Goal: Task Accomplishment & Management: Manage account settings

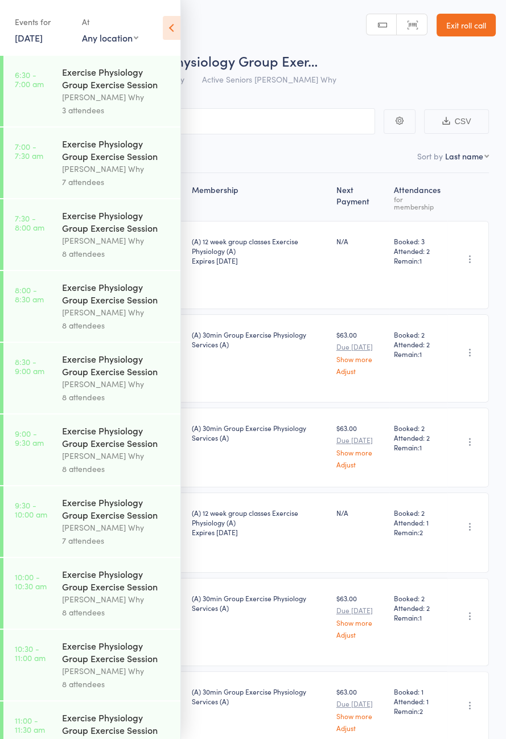
click at [38, 42] on link "13 Aug, 2025" at bounding box center [29, 37] width 28 height 13
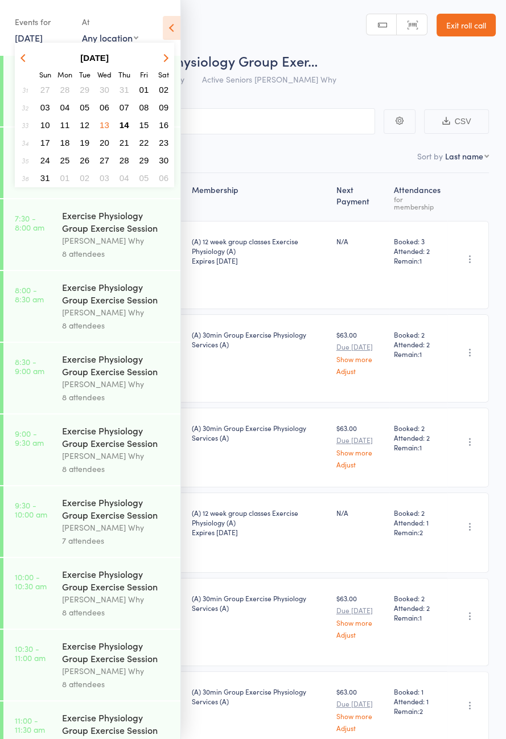
click at [127, 129] on button "14" at bounding box center [125, 124] width 18 height 15
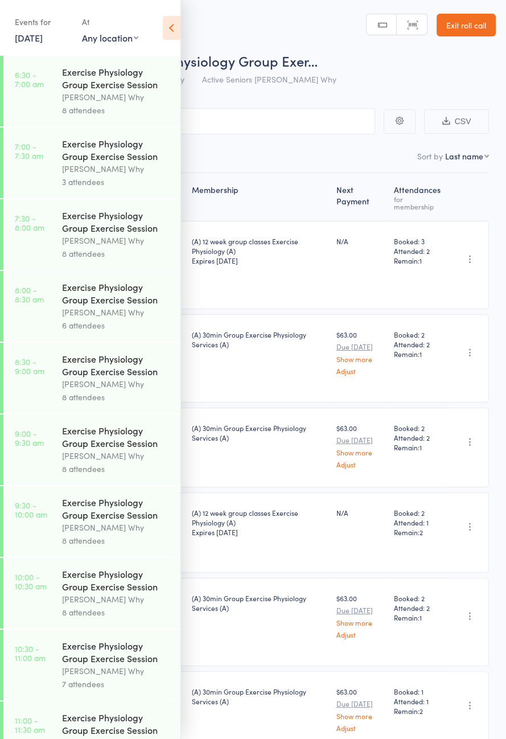
click at [132, 100] on div "[PERSON_NAME] Why" at bounding box center [116, 97] width 109 height 13
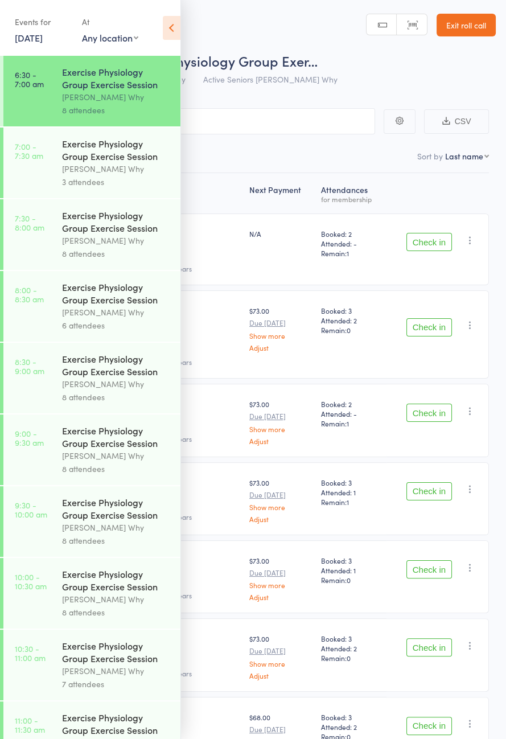
click at [171, 30] on icon at bounding box center [172, 28] width 18 height 24
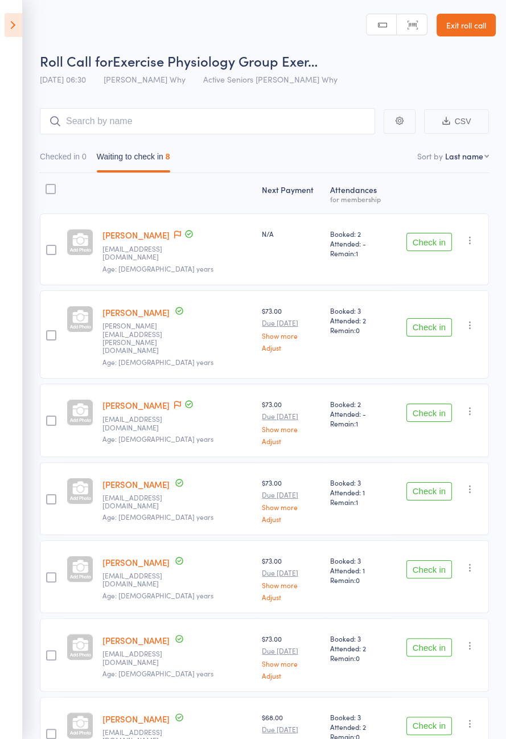
click at [427, 240] on button "Check in" at bounding box center [429, 242] width 46 height 18
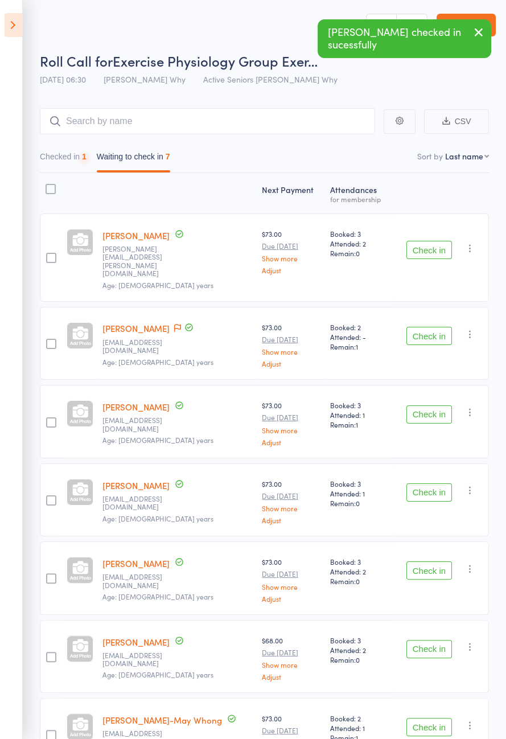
click at [431, 247] on button "Check in" at bounding box center [429, 250] width 46 height 18
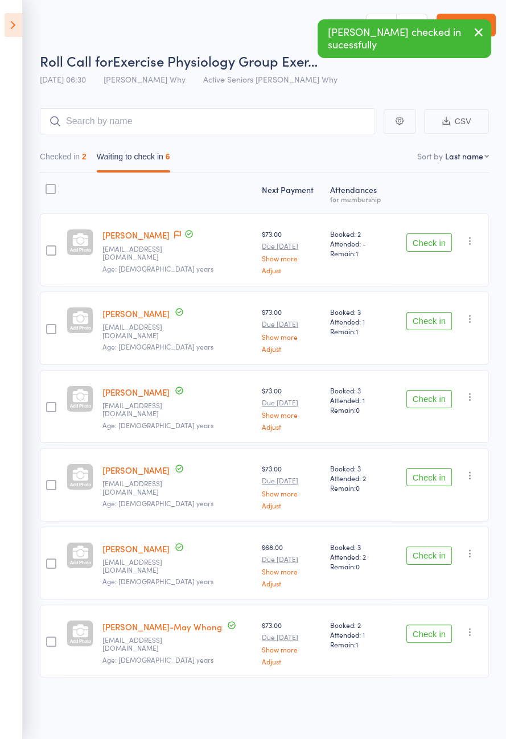
click at [430, 323] on button "Check in" at bounding box center [429, 321] width 46 height 18
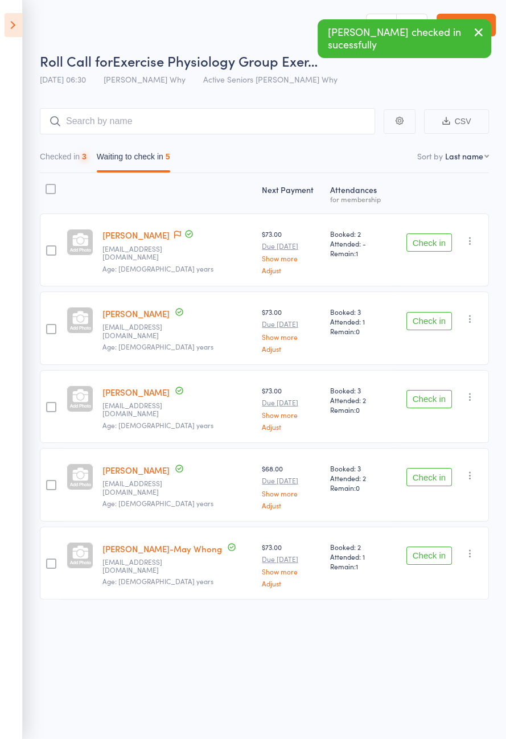
click at [433, 396] on button "Check in" at bounding box center [429, 399] width 46 height 18
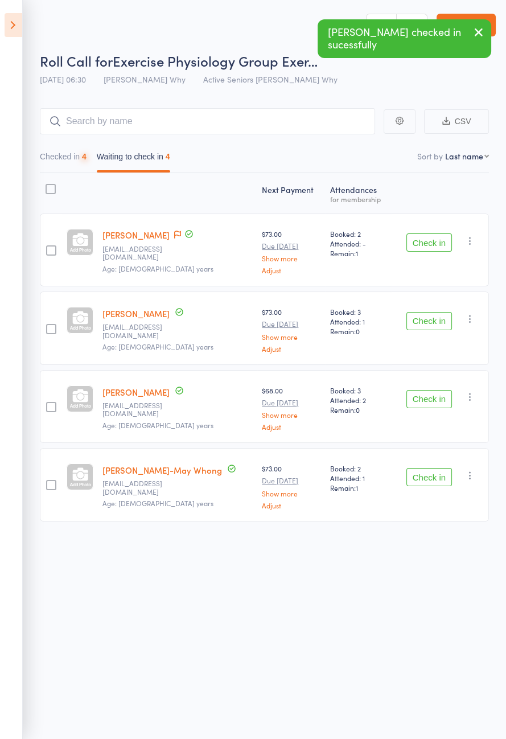
click at [435, 475] on button "Check in" at bounding box center [429, 477] width 46 height 18
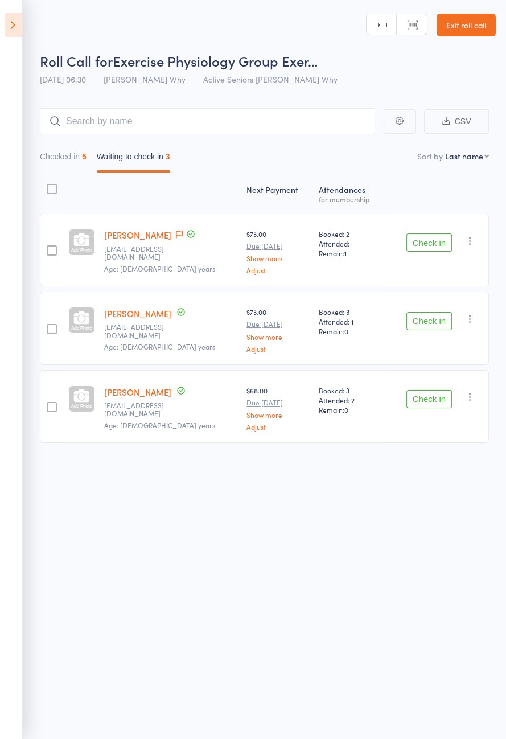
click at [419, 322] on button "Check in" at bounding box center [429, 321] width 46 height 18
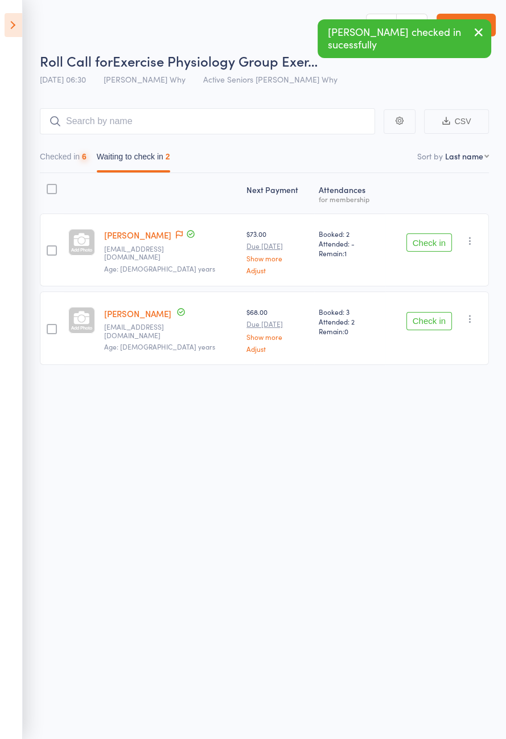
click at [414, 242] on button "Check in" at bounding box center [429, 242] width 46 height 18
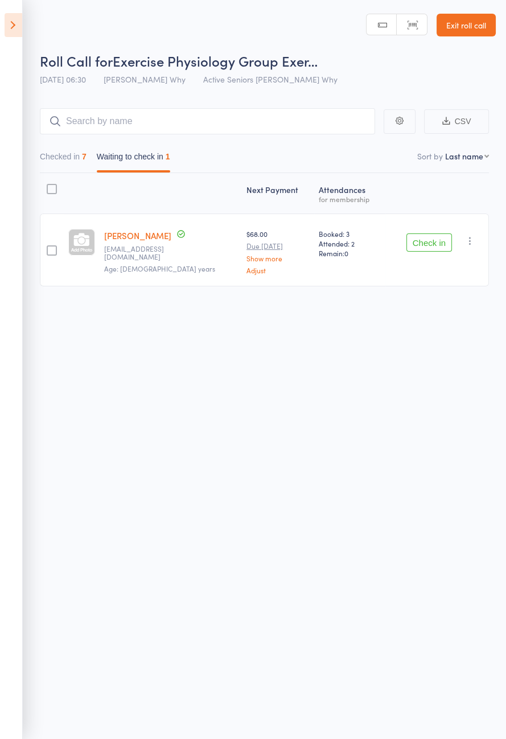
click at [8, 32] on icon at bounding box center [14, 25] width 18 height 24
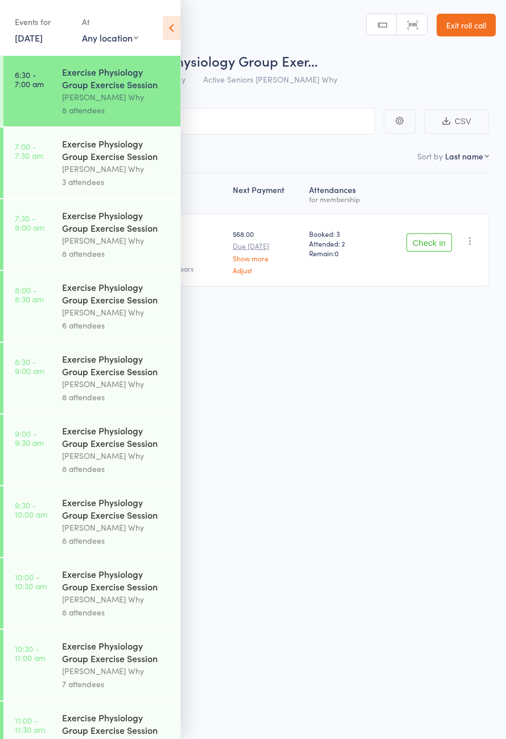
click at [32, 188] on link "7:00 - 7:30 am Exercise Physiology Group Exercise Session [PERSON_NAME] Why 3 a…" at bounding box center [91, 163] width 177 height 71
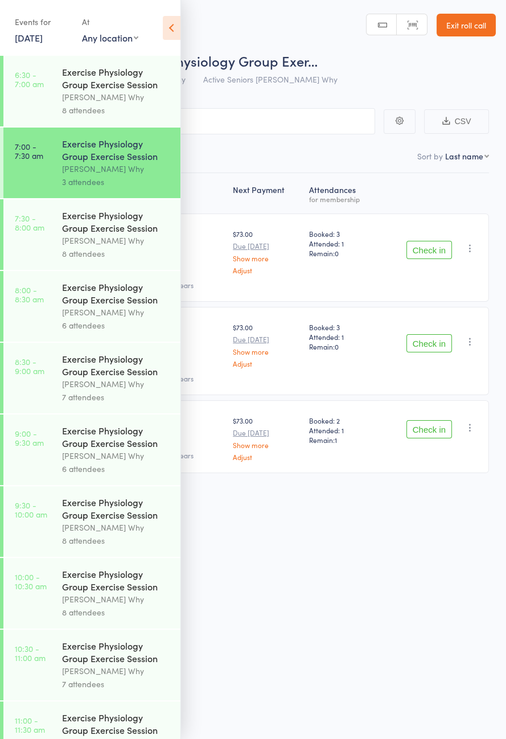
click at [40, 39] on link "[DATE]" at bounding box center [29, 37] width 28 height 13
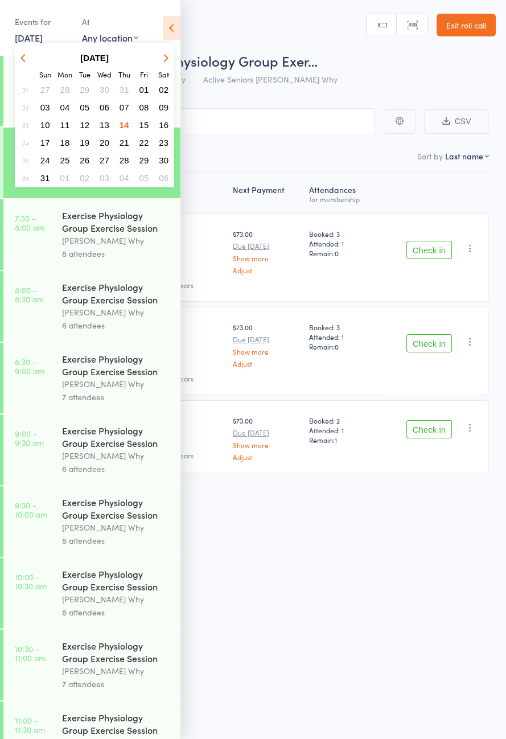
click at [148, 129] on button "15" at bounding box center [144, 124] width 18 height 15
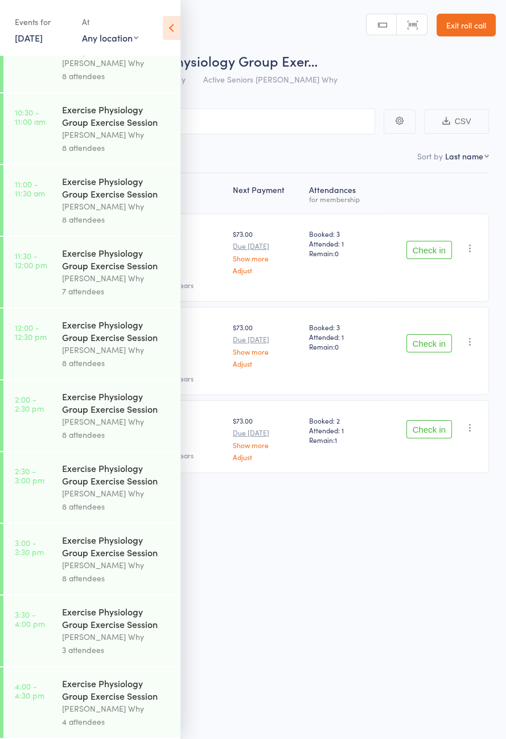
scroll to position [580, 0]
click at [34, 43] on link "15 Aug, 2025" at bounding box center [29, 37] width 28 height 13
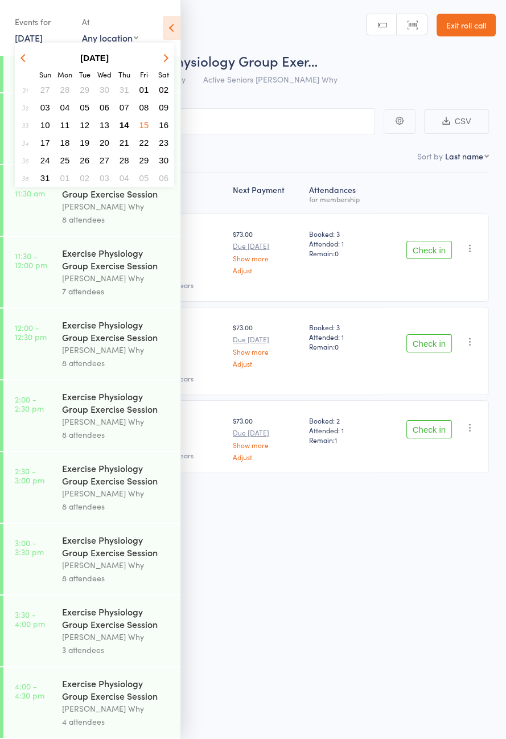
click at [126, 128] on button "14" at bounding box center [125, 124] width 18 height 15
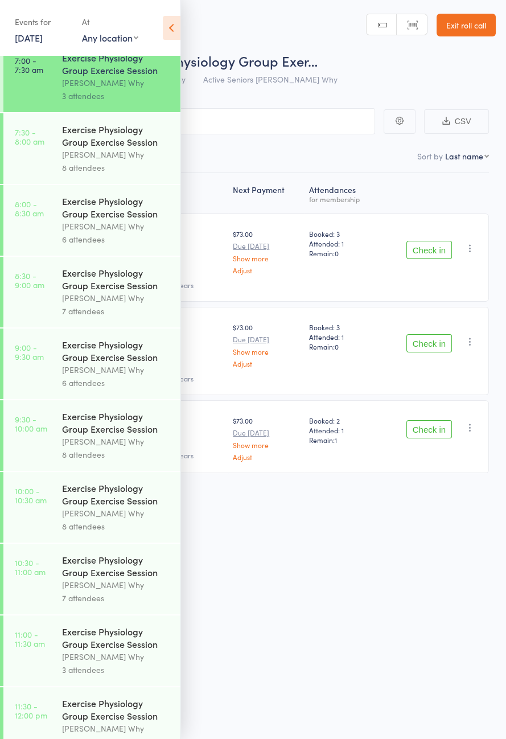
scroll to position [0, 0]
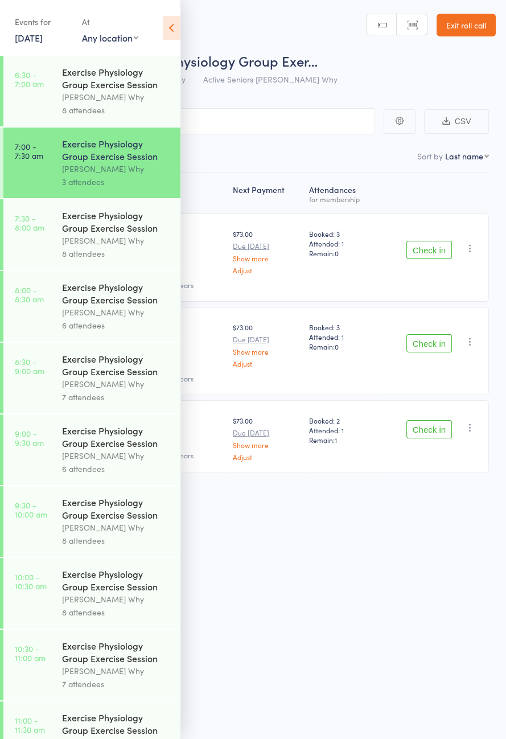
click at [471, 27] on link "Exit roll call" at bounding box center [466, 25] width 59 height 23
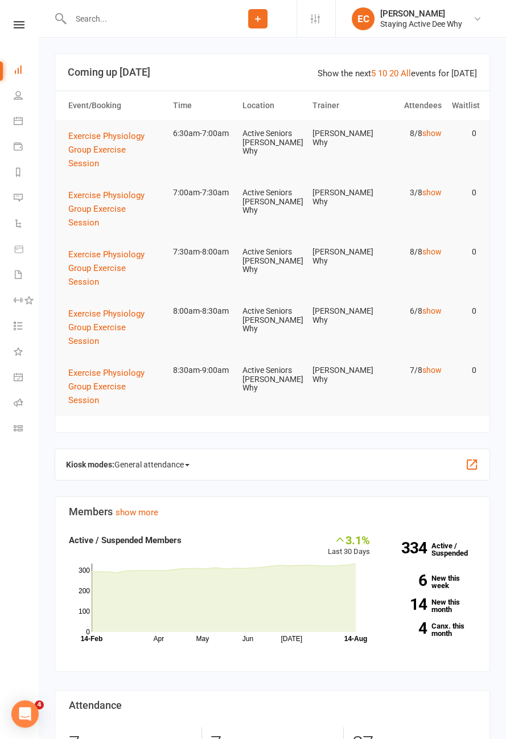
click at [19, 26] on icon at bounding box center [19, 24] width 11 height 7
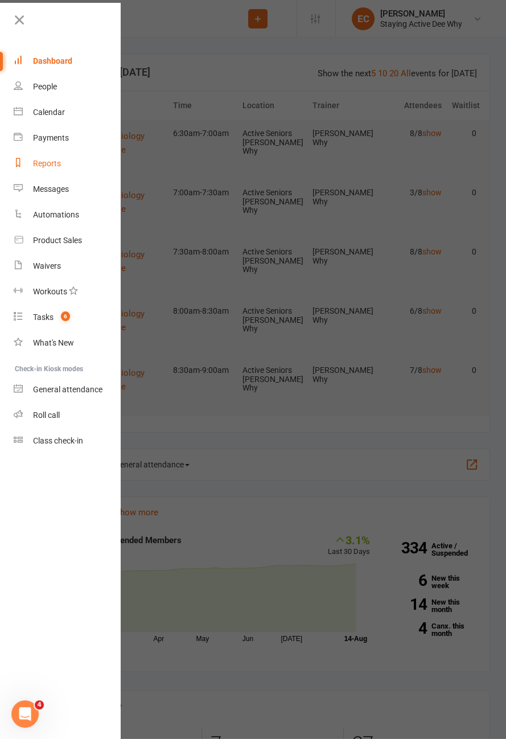
click at [61, 162] on link "Reports" at bounding box center [68, 164] width 108 height 26
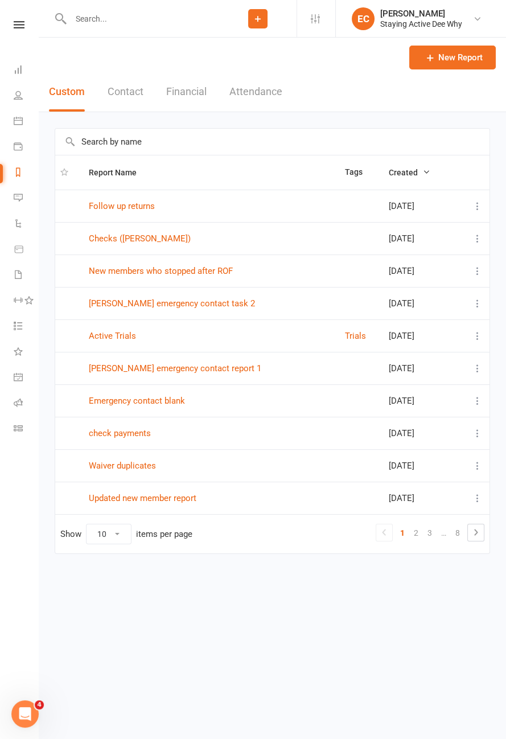
click at [255, 95] on button "Attendance" at bounding box center [255, 91] width 53 height 39
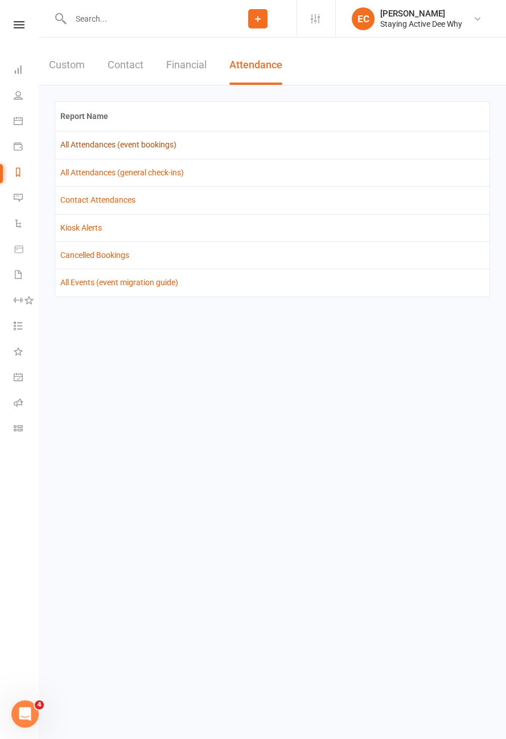
click at [160, 146] on link "All Attendances (event bookings)" at bounding box center [118, 144] width 116 height 9
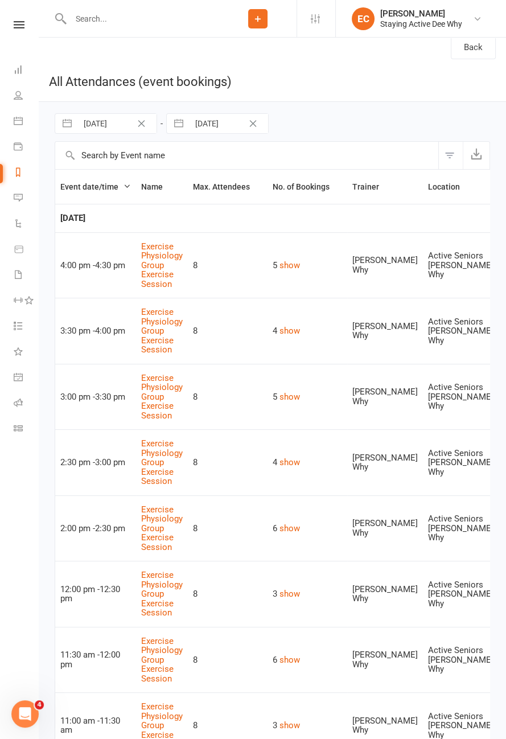
scroll to position [2, 0]
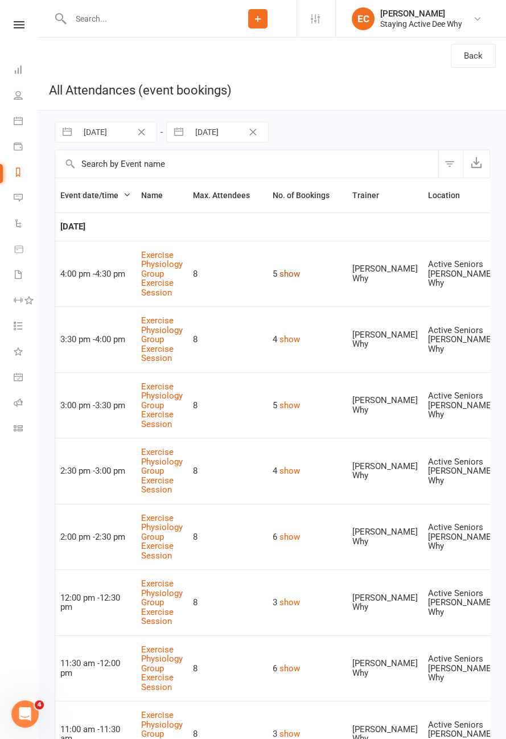
click at [300, 267] on button "show" at bounding box center [290, 274] width 20 height 14
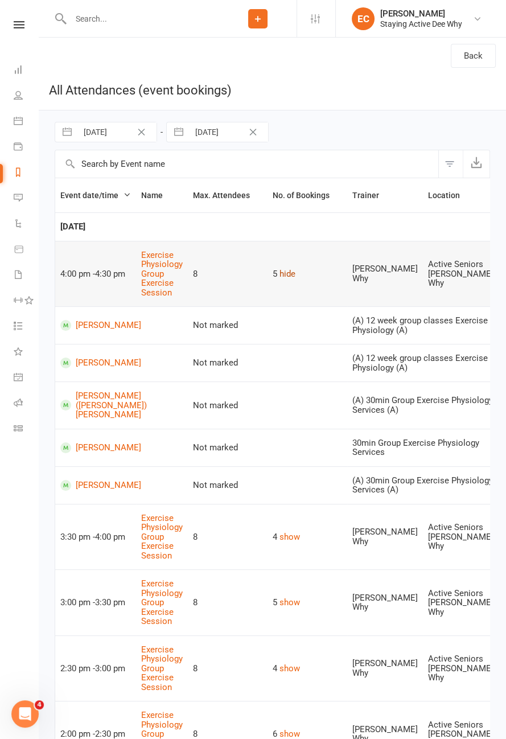
click at [295, 270] on button "hide" at bounding box center [288, 274] width 16 height 14
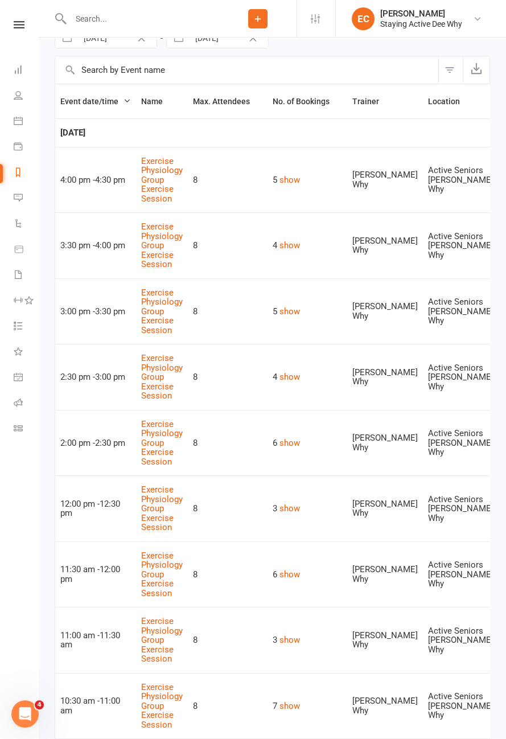
scroll to position [0, 0]
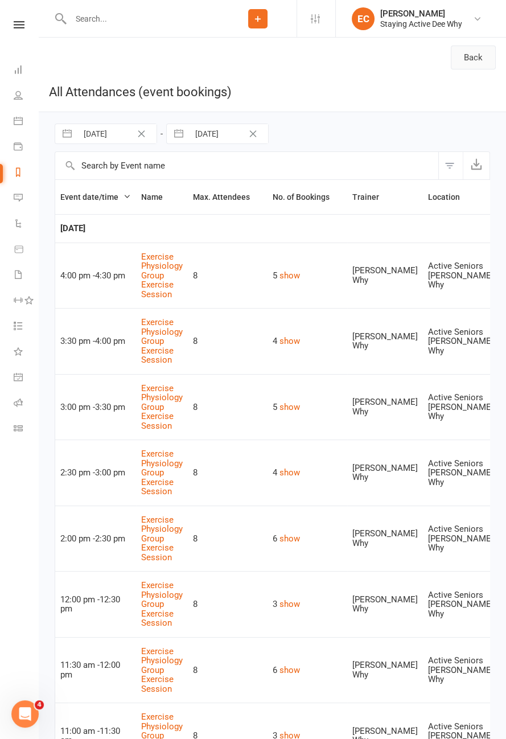
click at [471, 60] on link "Back" at bounding box center [473, 58] width 45 height 24
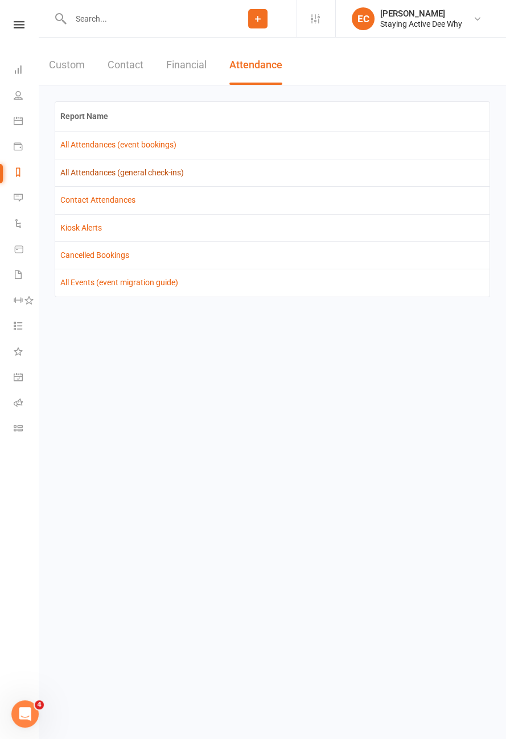
click at [171, 174] on link "All Attendances (general check-ins)" at bounding box center [122, 172] width 124 height 9
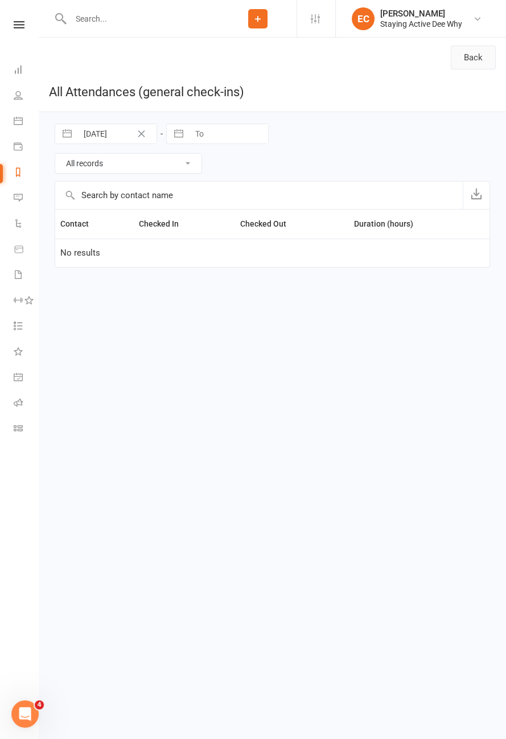
click at [471, 54] on link "Back" at bounding box center [473, 58] width 45 height 24
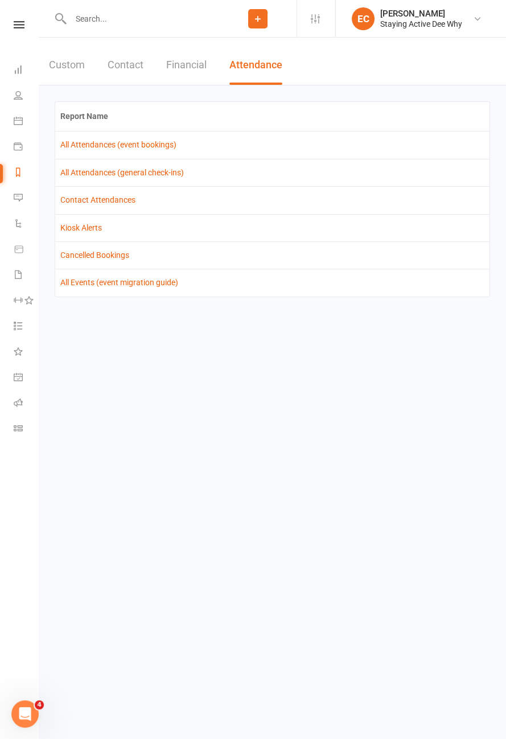
click at [190, 68] on button "Financial" at bounding box center [186, 65] width 40 height 39
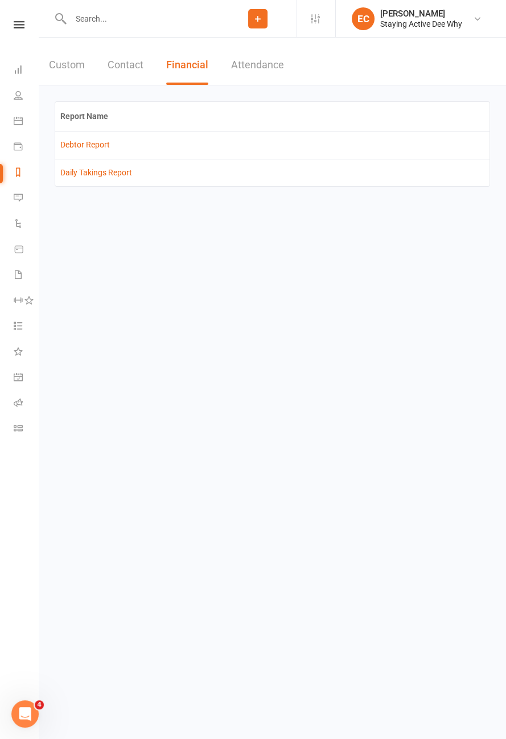
click at [128, 68] on button "Contact" at bounding box center [126, 65] width 36 height 39
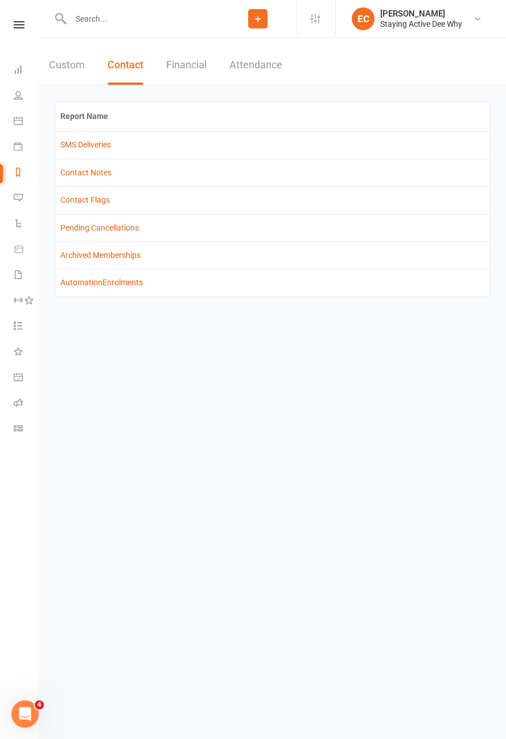
click at [260, 69] on button "Attendance" at bounding box center [255, 65] width 53 height 39
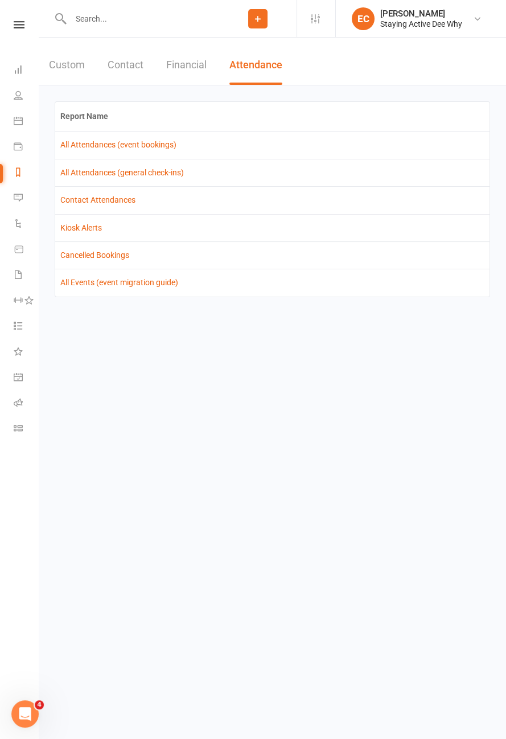
click at [63, 67] on button "Custom" at bounding box center [67, 65] width 36 height 39
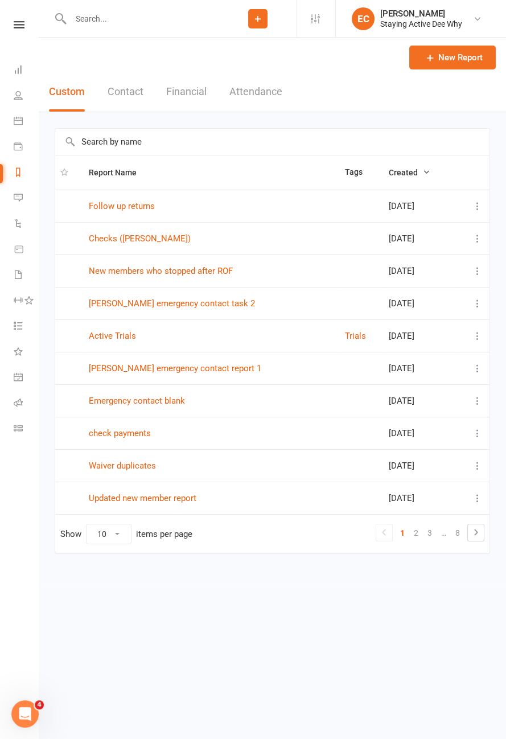
click at [175, 142] on input "text" at bounding box center [272, 142] width 434 height 26
click at [19, 26] on icon at bounding box center [19, 24] width 11 height 7
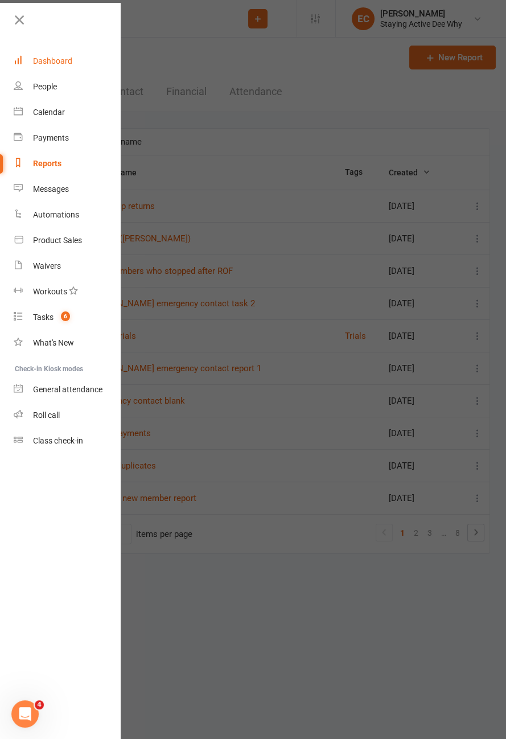
click at [69, 65] on link "Dashboard" at bounding box center [68, 61] width 108 height 26
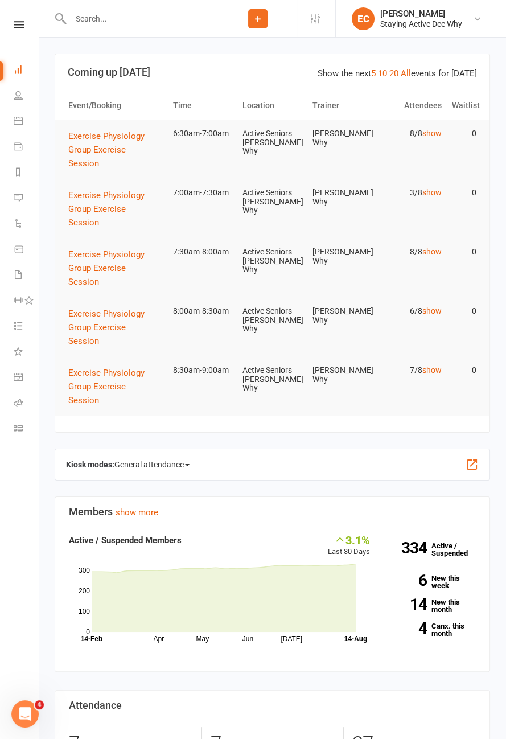
click at [179, 466] on span "General attendance" at bounding box center [151, 464] width 75 height 18
click at [198, 531] on link "Roll call" at bounding box center [176, 530] width 122 height 23
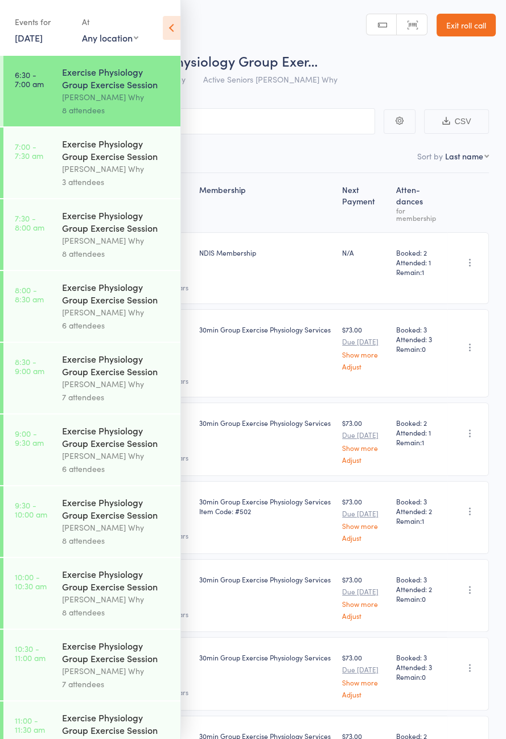
click at [118, 162] on div "Exercise Physiology Group Exercise Session" at bounding box center [116, 149] width 109 height 25
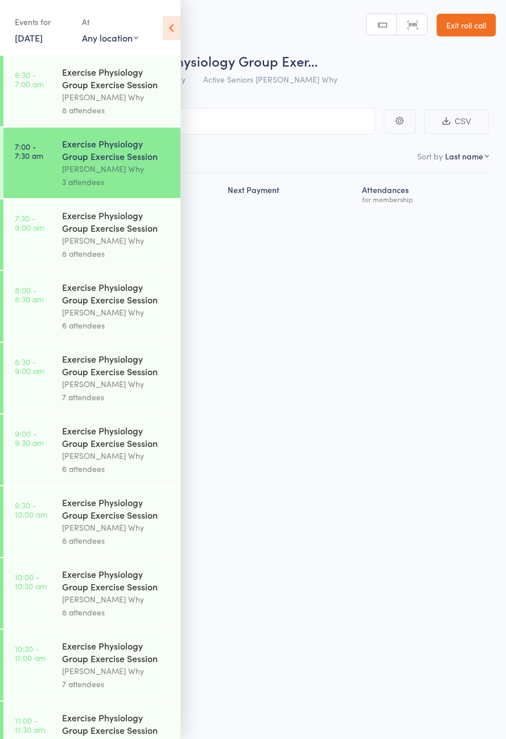
click at [175, 29] on icon at bounding box center [172, 28] width 18 height 24
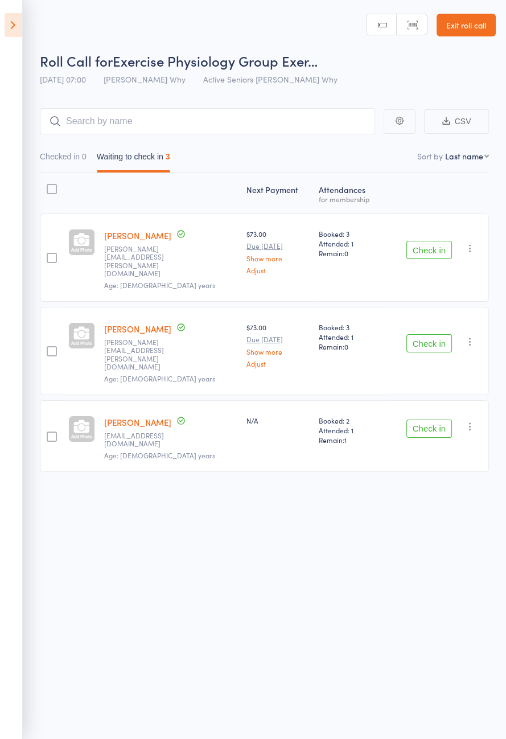
click at [432, 243] on button "Check in" at bounding box center [429, 250] width 46 height 18
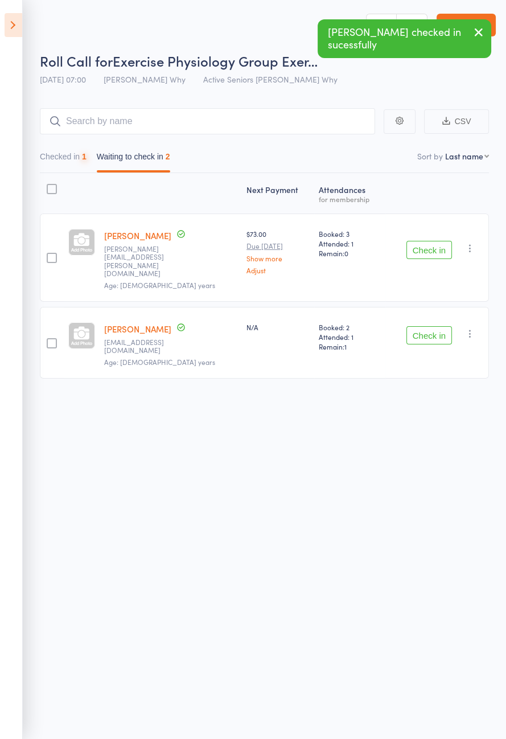
click at [436, 244] on button "Check in" at bounding box center [429, 250] width 46 height 18
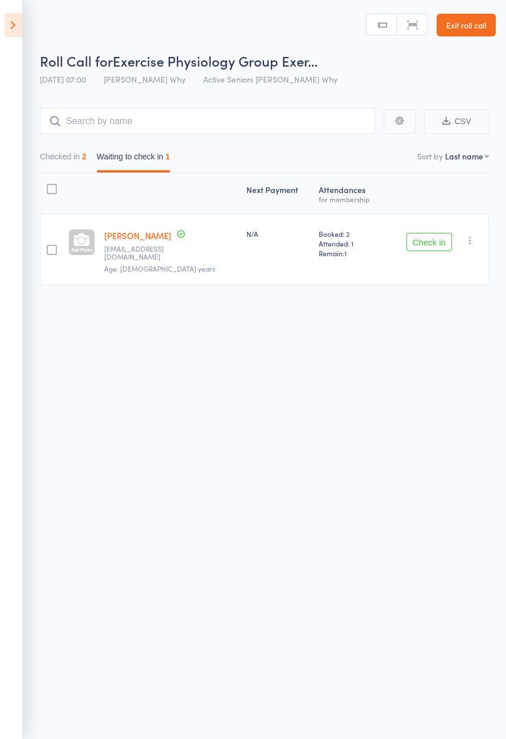
click at [18, 30] on icon at bounding box center [14, 25] width 18 height 24
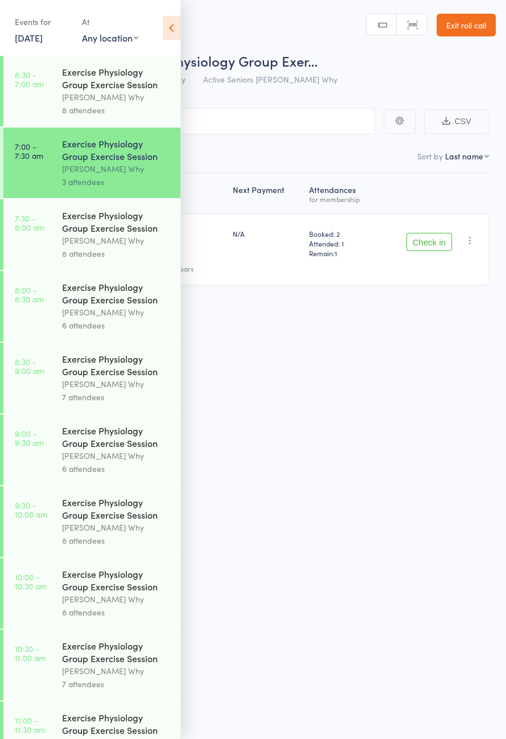
click at [138, 247] on div "[PERSON_NAME] Why" at bounding box center [116, 240] width 109 height 13
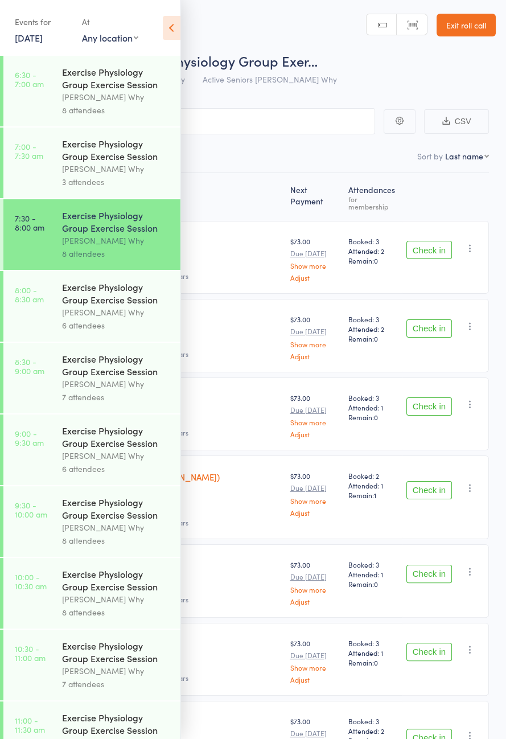
click at [174, 23] on icon at bounding box center [172, 28] width 18 height 24
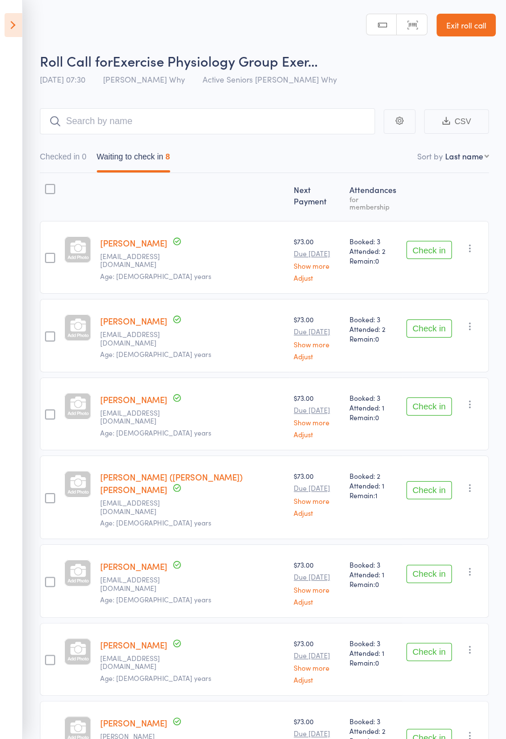
click at [182, 0] on header "Roll Call for Exercise Physiology Group Exer… 14 Aug 07:30 Dee Why Active Senio…" at bounding box center [253, 45] width 506 height 91
click at [432, 246] on button "Check in" at bounding box center [429, 250] width 46 height 18
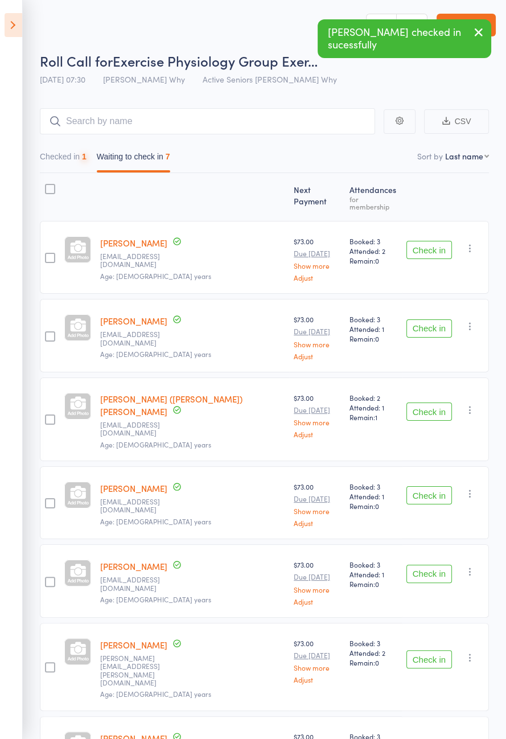
click at [433, 241] on button "Check in" at bounding box center [429, 250] width 46 height 18
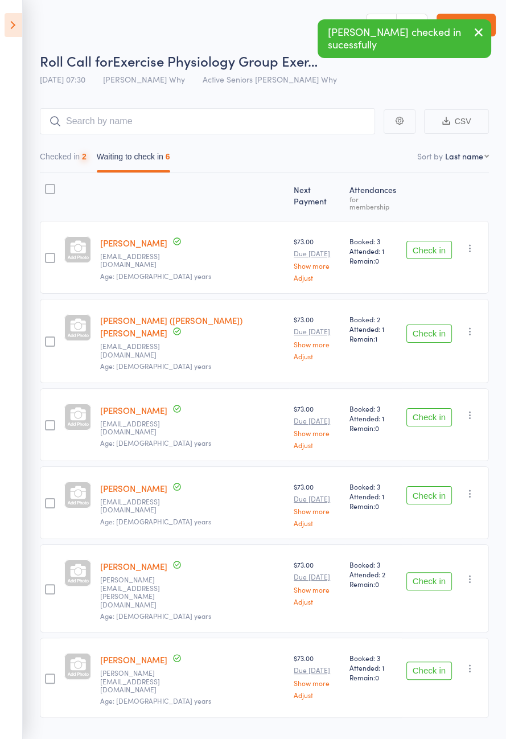
click at [440, 245] on button "Check in" at bounding box center [429, 250] width 46 height 18
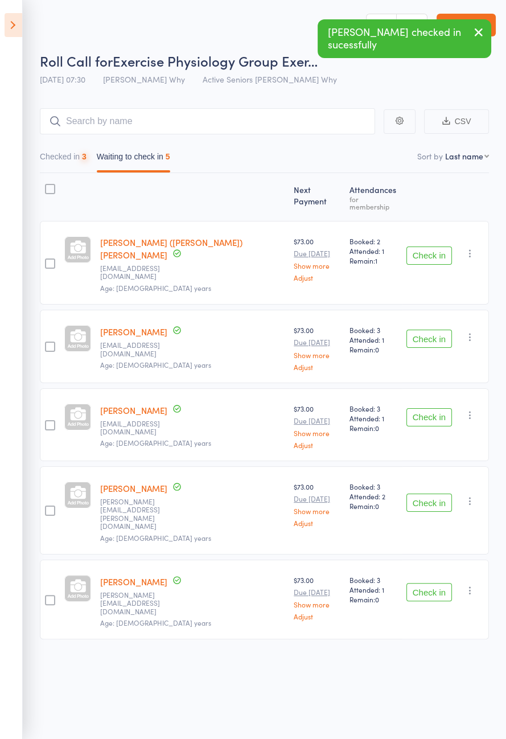
click at [437, 247] on button "Check in" at bounding box center [429, 256] width 46 height 18
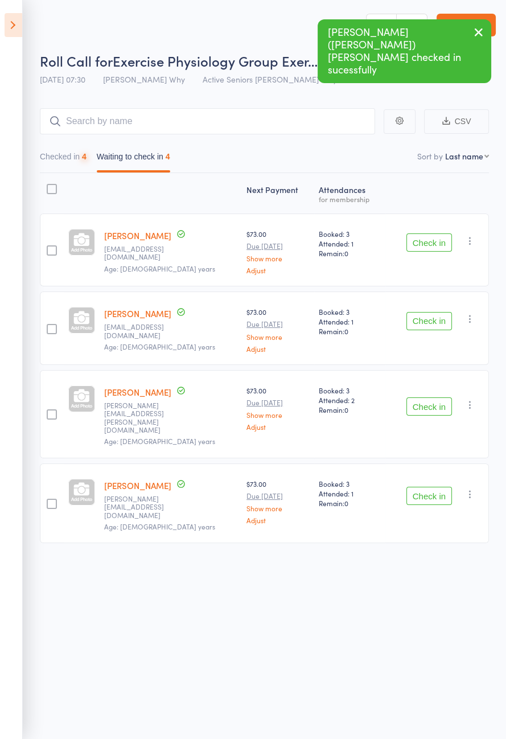
click at [438, 243] on button "Check in" at bounding box center [429, 242] width 46 height 18
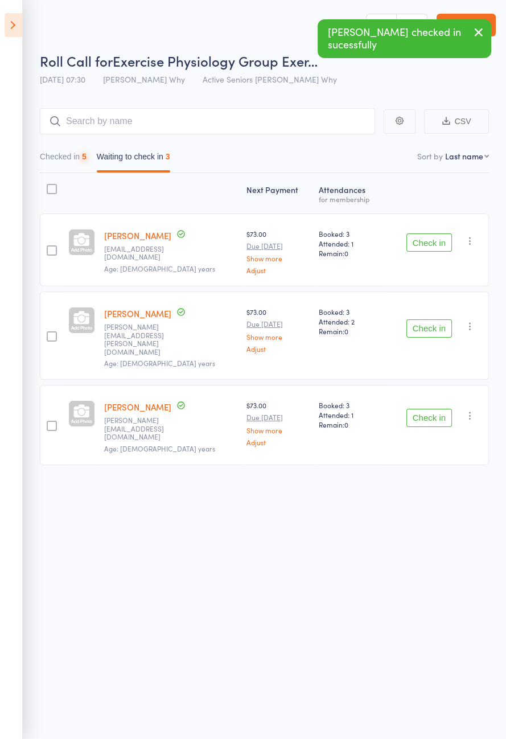
click at [439, 245] on button "Check in" at bounding box center [429, 242] width 46 height 18
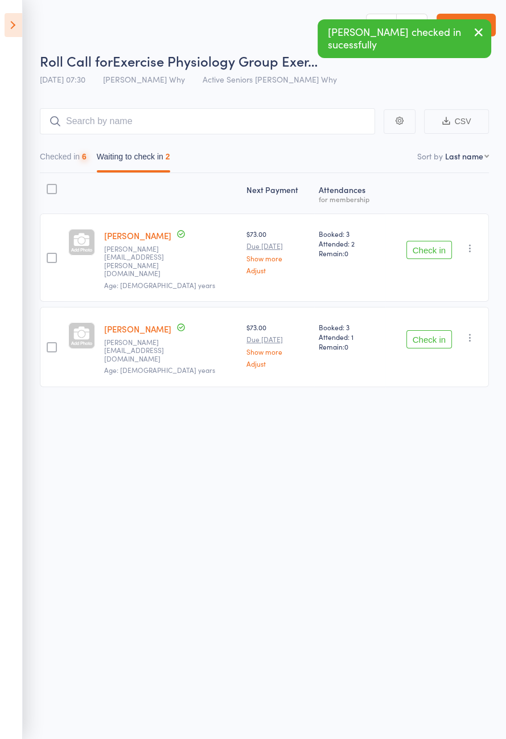
click at [441, 244] on button "Check in" at bounding box center [429, 250] width 46 height 18
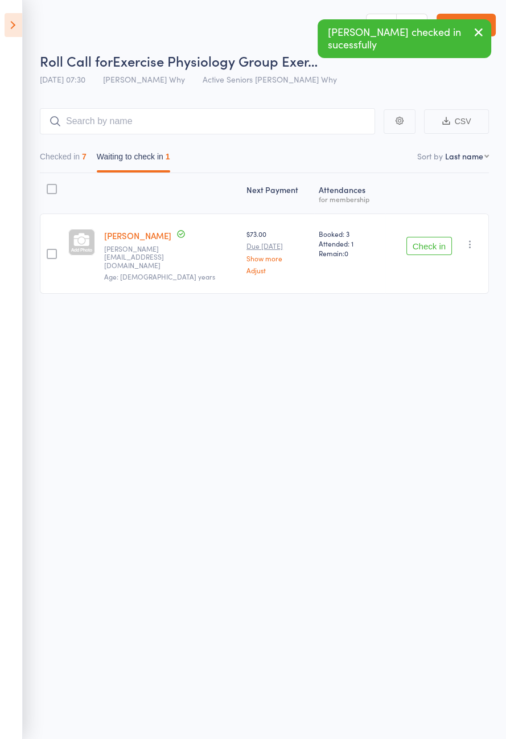
click at [439, 242] on button "Check in" at bounding box center [429, 246] width 46 height 18
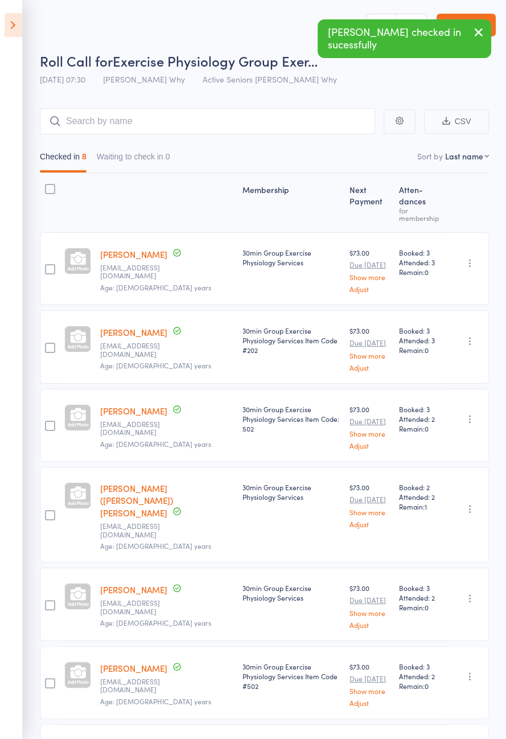
click at [21, 33] on icon at bounding box center [14, 25] width 18 height 24
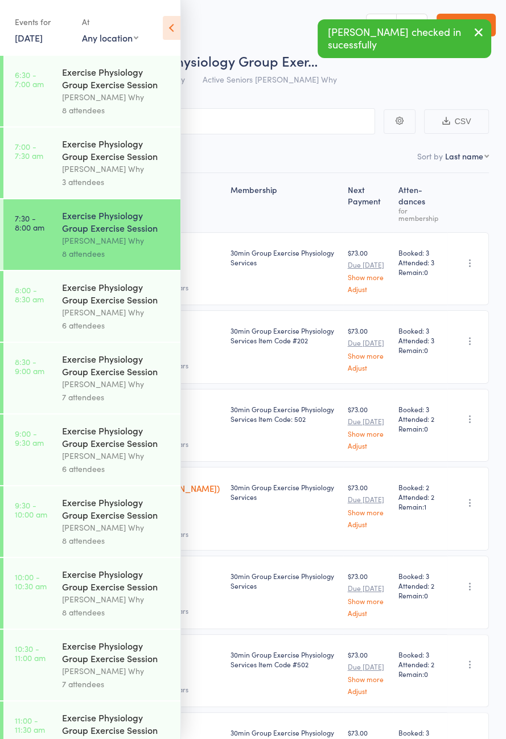
click at [176, 27] on icon at bounding box center [172, 28] width 18 height 24
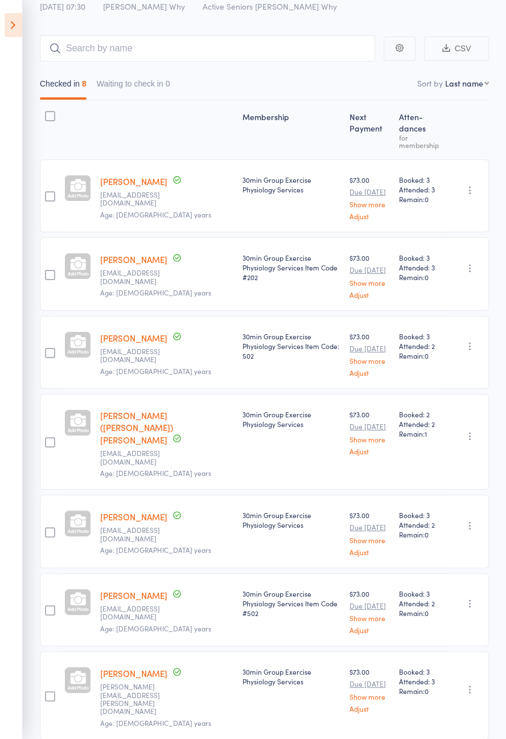
scroll to position [91, 0]
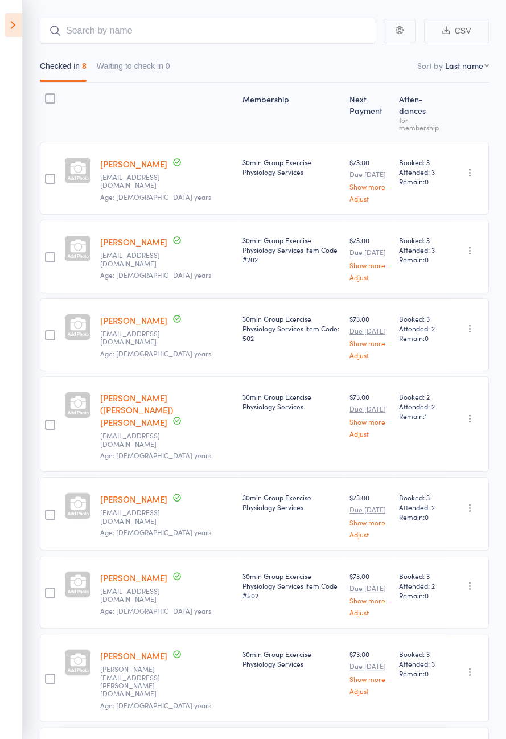
click at [9, 35] on icon at bounding box center [14, 25] width 18 height 24
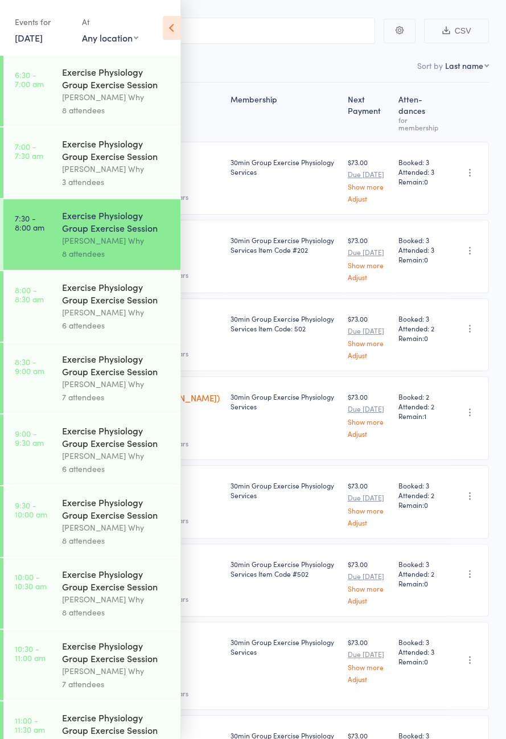
click at [126, 319] on div "[PERSON_NAME] Why" at bounding box center [116, 312] width 109 height 13
click at [174, 35] on icon at bounding box center [172, 28] width 18 height 24
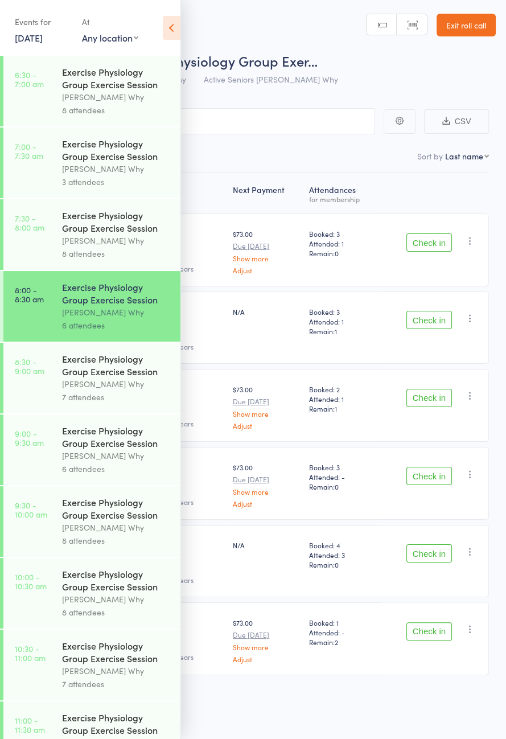
click at [171, 23] on icon at bounding box center [172, 28] width 18 height 24
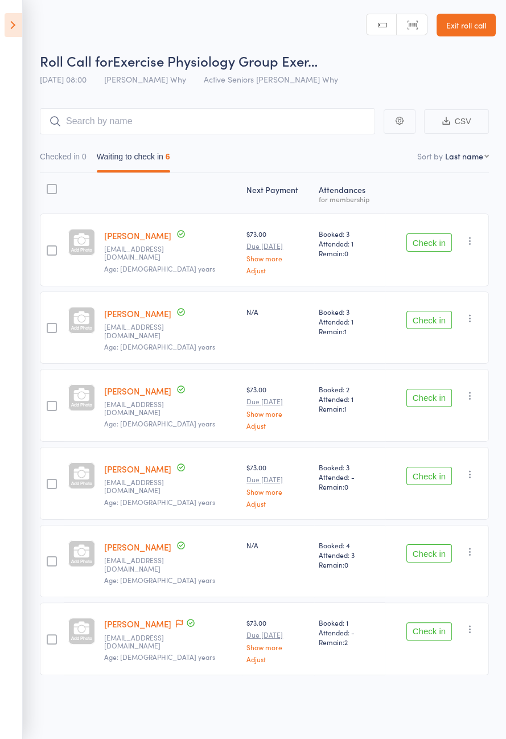
click at [186, 618] on icon at bounding box center [191, 623] width 10 height 10
click at [176, 619] on icon at bounding box center [179, 623] width 7 height 8
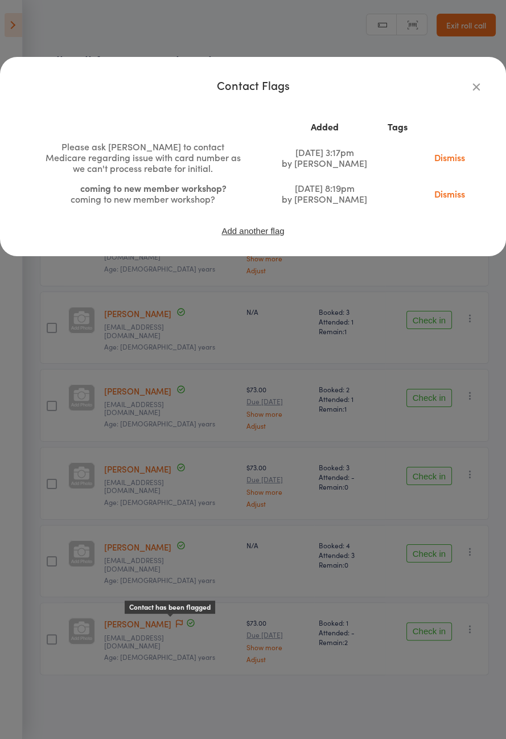
click at [451, 163] on link "Dismiss" at bounding box center [450, 157] width 48 height 13
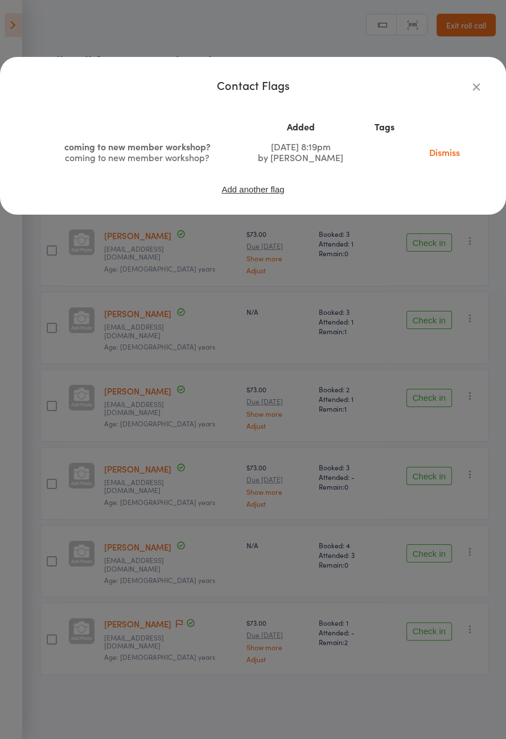
click at [481, 92] on icon "button" at bounding box center [476, 86] width 13 height 13
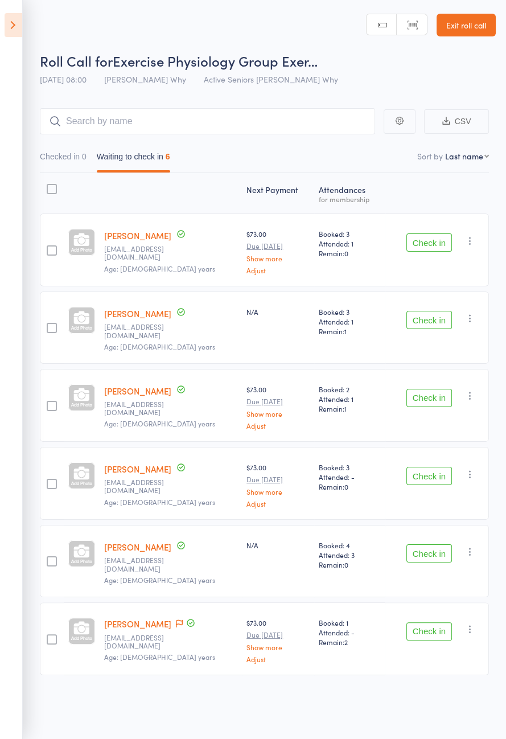
click at [440, 240] on button "Check in" at bounding box center [429, 242] width 46 height 18
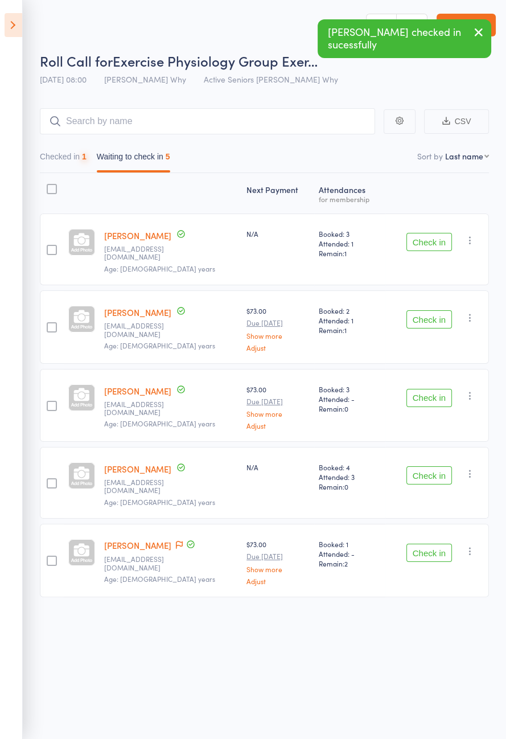
click at [440, 242] on button "Check in" at bounding box center [429, 242] width 46 height 18
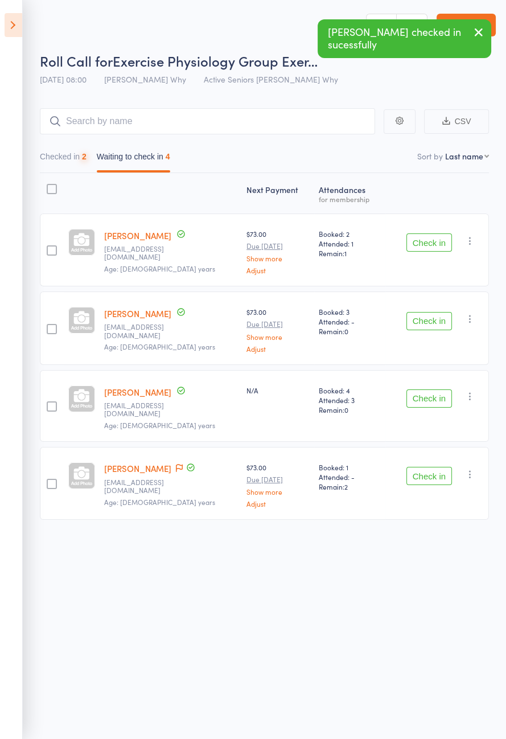
click at [437, 247] on button "Check in" at bounding box center [429, 242] width 46 height 18
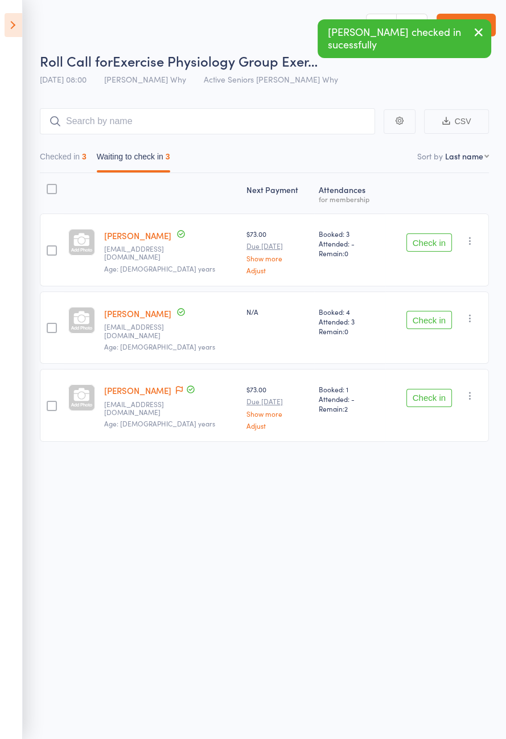
click at [176, 386] on icon at bounding box center [179, 390] width 7 height 8
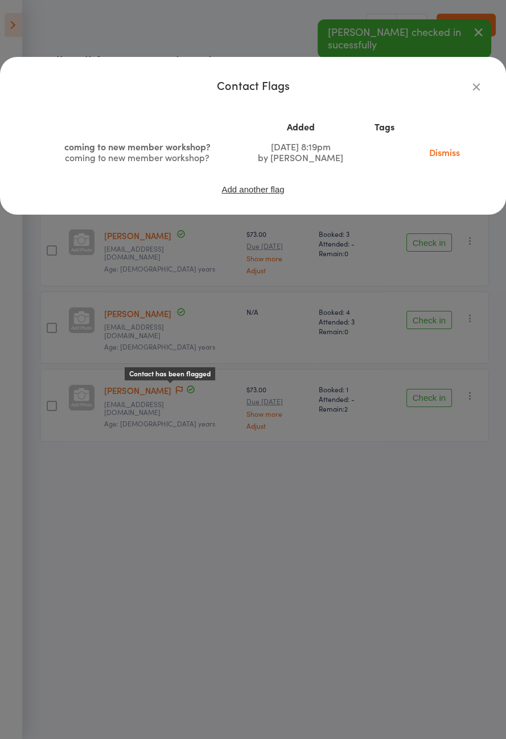
click at [473, 87] on icon "button" at bounding box center [476, 86] width 13 height 13
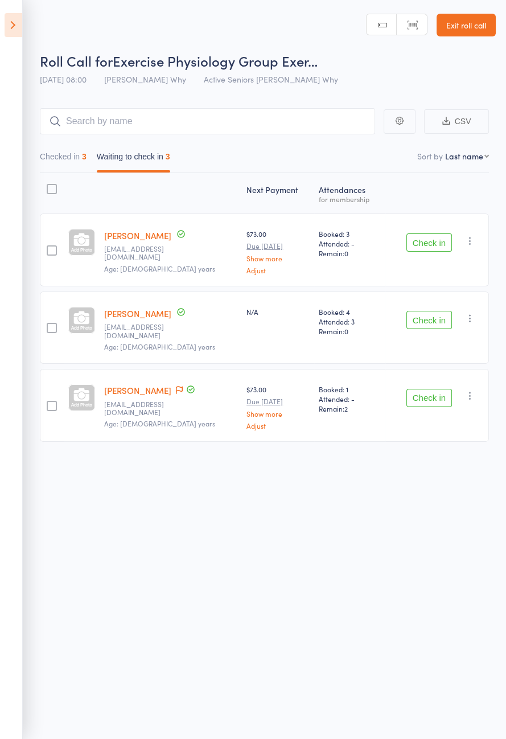
click at [424, 390] on button "Check in" at bounding box center [429, 398] width 46 height 18
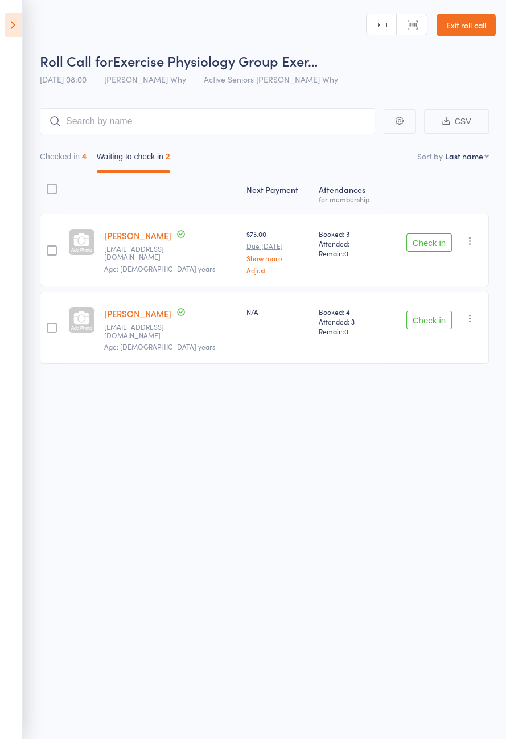
click at [434, 247] on button "Check in" at bounding box center [429, 242] width 46 height 18
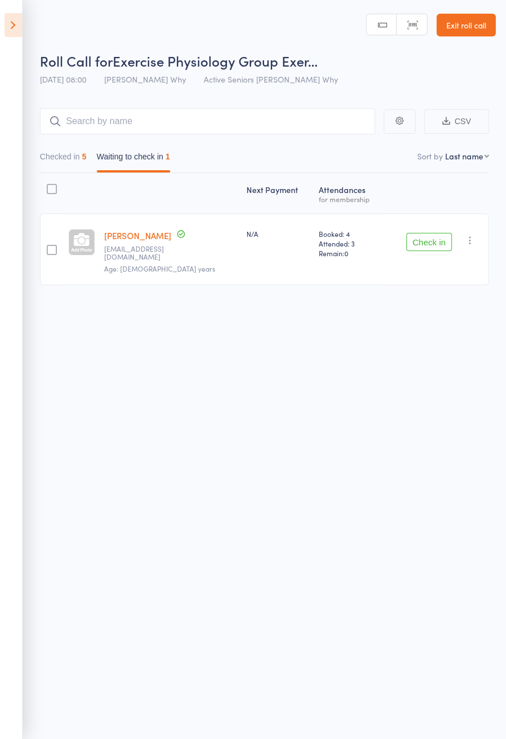
click at [430, 240] on button "Check in" at bounding box center [429, 242] width 46 height 18
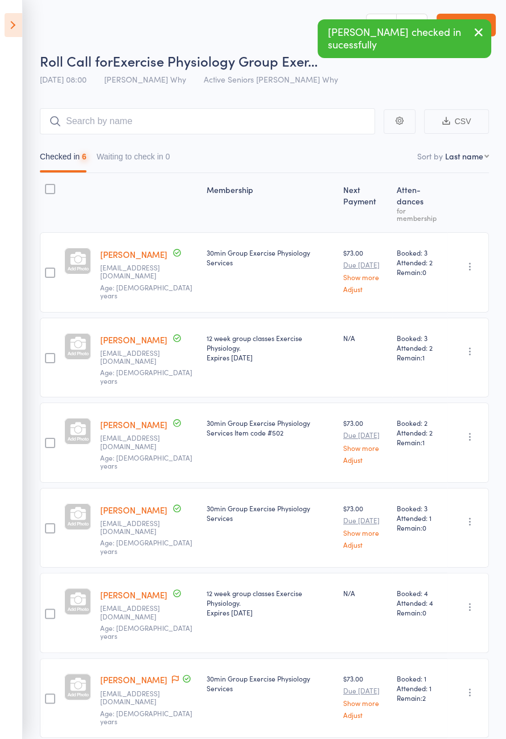
click at [13, 27] on icon at bounding box center [14, 25] width 18 height 24
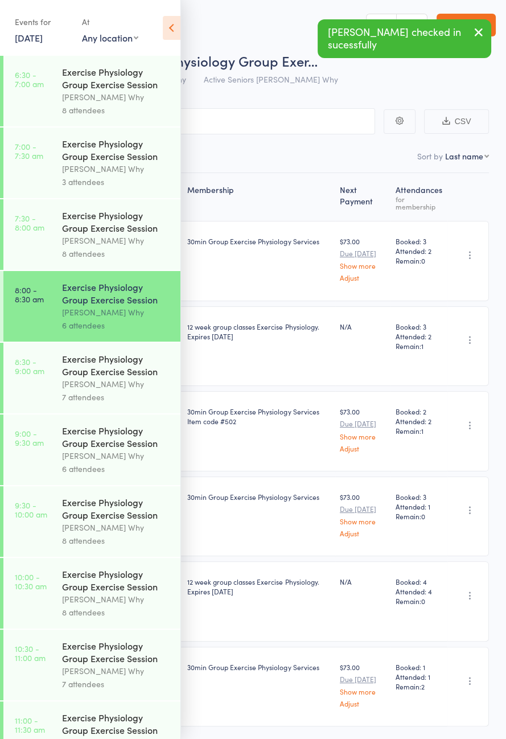
click at [114, 593] on div "Exercise Physiology Group Exercise Session" at bounding box center [116, 580] width 109 height 25
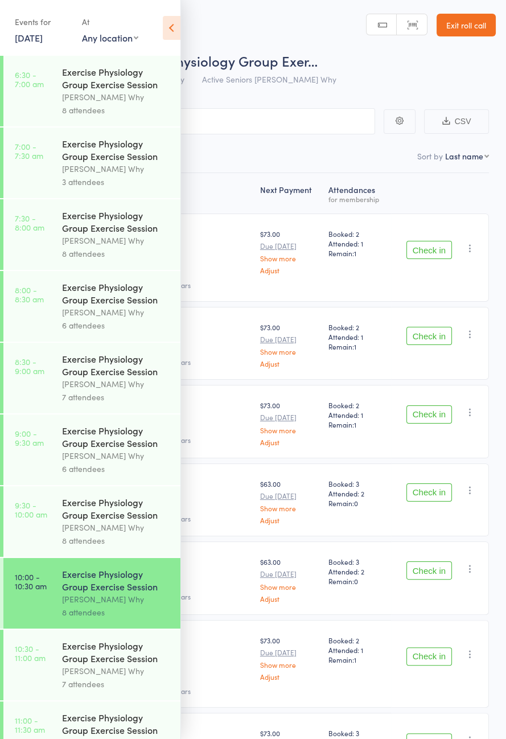
click at [177, 31] on icon at bounding box center [172, 28] width 18 height 24
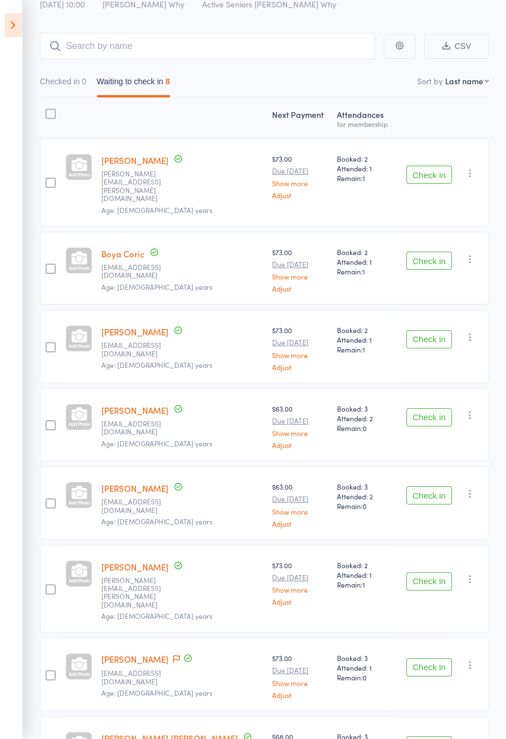
scroll to position [76, 0]
click at [472, 331] on icon "button" at bounding box center [470, 336] width 11 height 11
click at [436, 428] on li "Remove" at bounding box center [430, 435] width 94 height 15
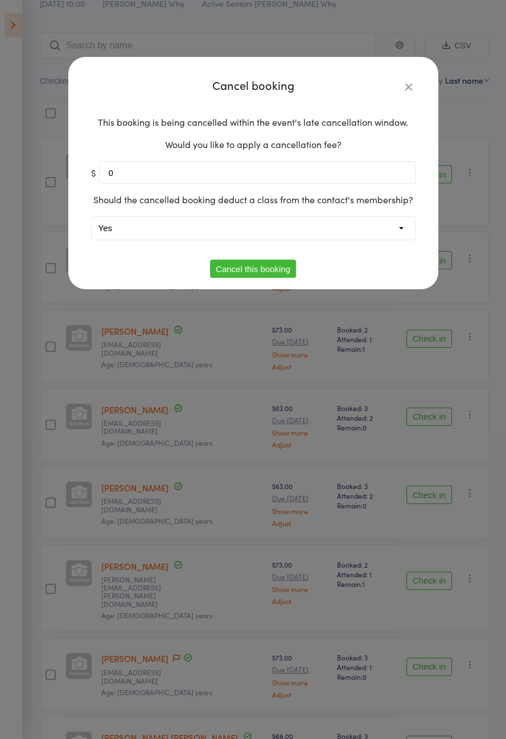
click at [259, 240] on select "Yes No" at bounding box center [253, 228] width 323 height 23
select select "1"
click at [260, 278] on button "Cancel this booking" at bounding box center [253, 269] width 86 height 18
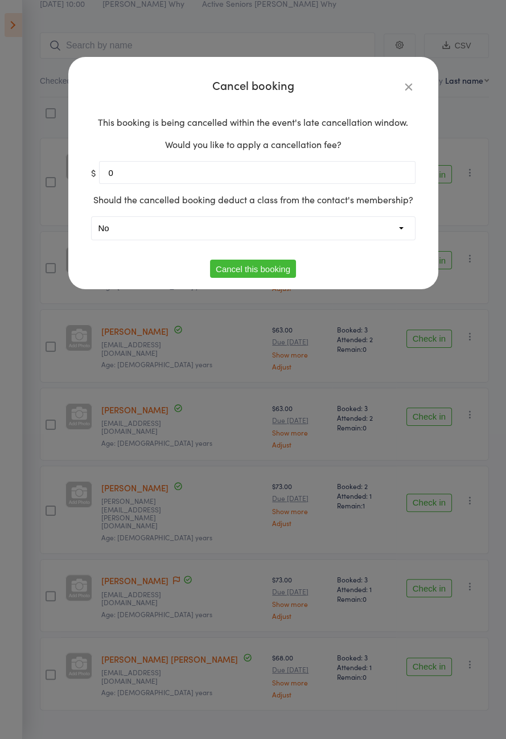
scroll to position [2, 0]
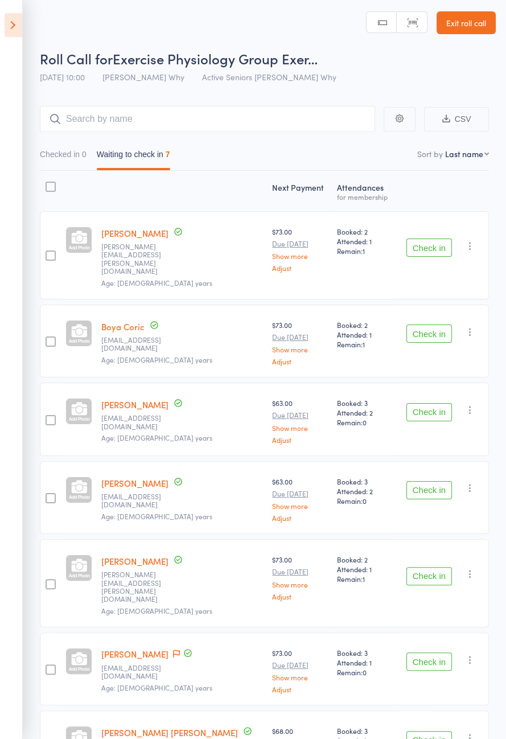
click at [14, 21] on icon at bounding box center [14, 25] width 18 height 24
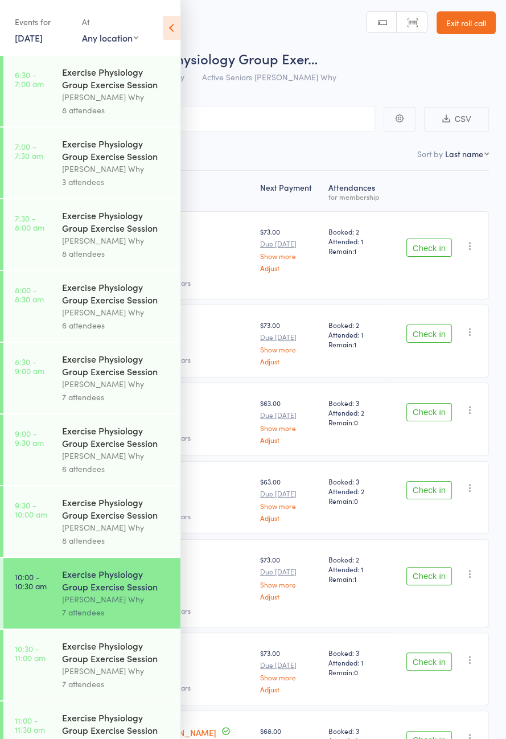
click at [117, 319] on div "[PERSON_NAME] Why" at bounding box center [116, 312] width 109 height 13
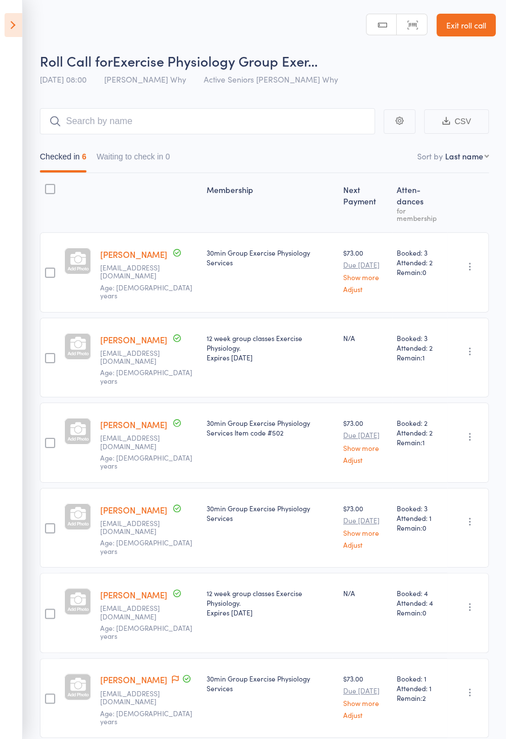
click at [10, 30] on icon at bounding box center [14, 25] width 18 height 24
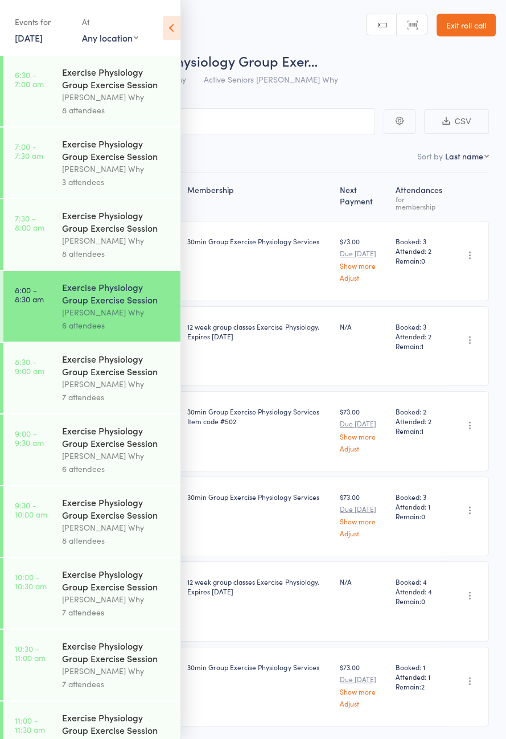
click at [103, 390] on div "[PERSON_NAME] Why" at bounding box center [116, 383] width 109 height 13
click at [169, 31] on icon at bounding box center [172, 28] width 18 height 24
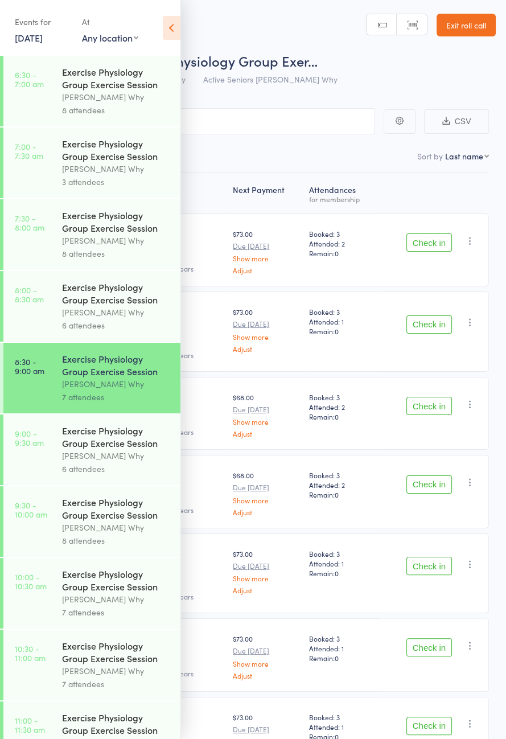
click at [174, 30] on icon at bounding box center [172, 28] width 18 height 24
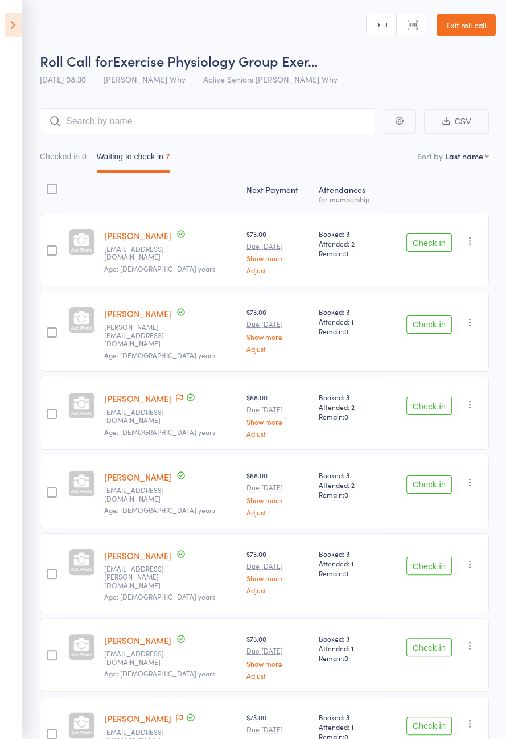
click at [425, 239] on button "Check in" at bounding box center [429, 242] width 46 height 18
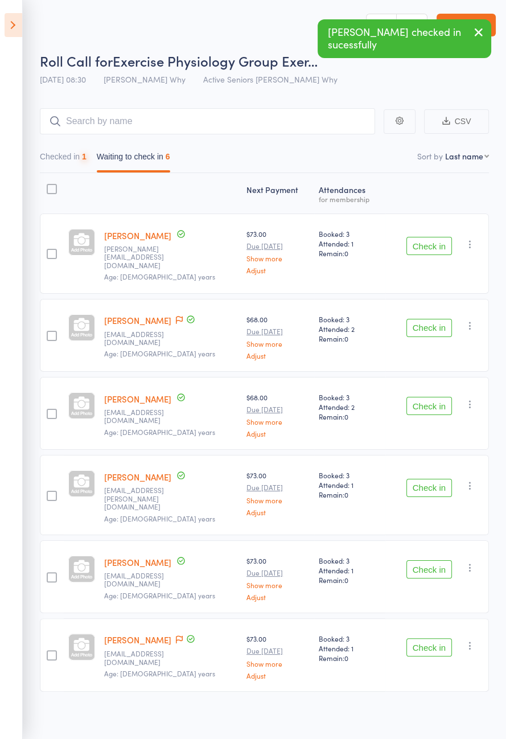
click at [423, 244] on button "Check in" at bounding box center [429, 246] width 46 height 18
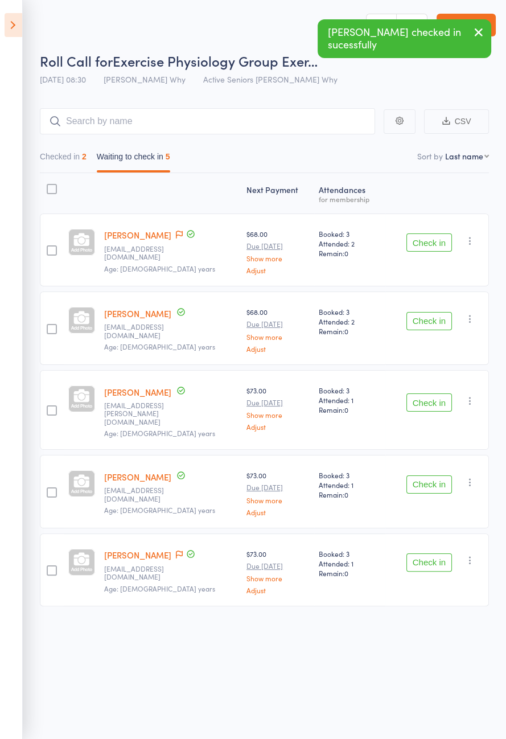
click at [421, 475] on button "Check in" at bounding box center [429, 484] width 46 height 18
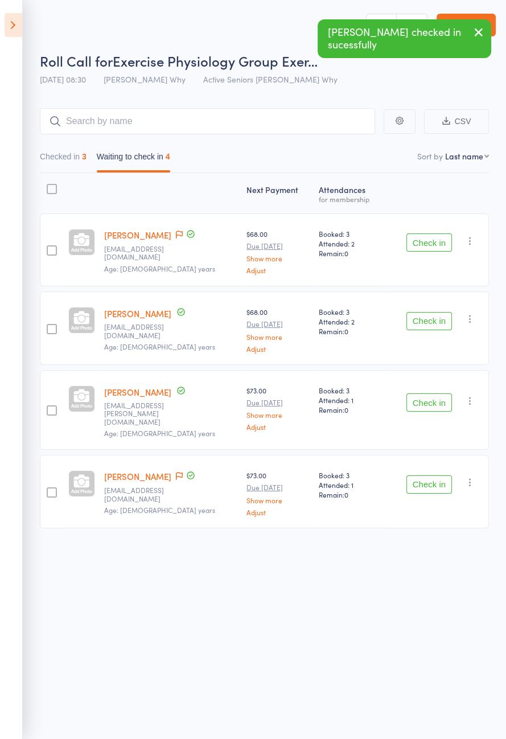
click at [444, 401] on button "Check in" at bounding box center [429, 402] width 46 height 18
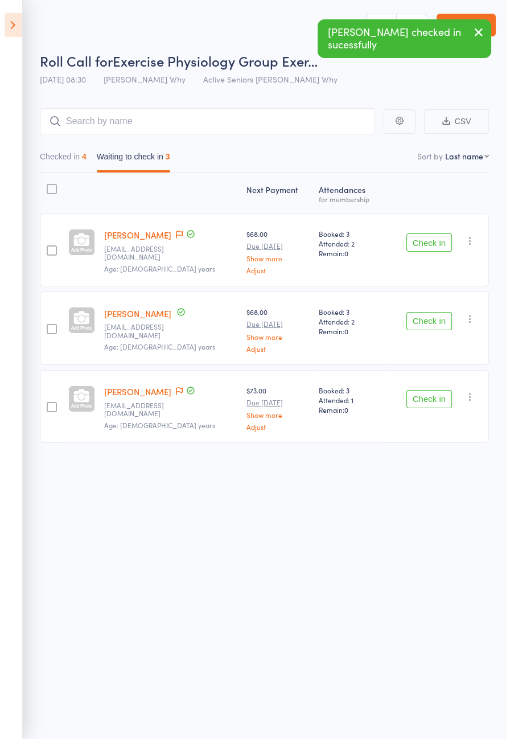
click at [433, 322] on button "Check in" at bounding box center [429, 321] width 46 height 18
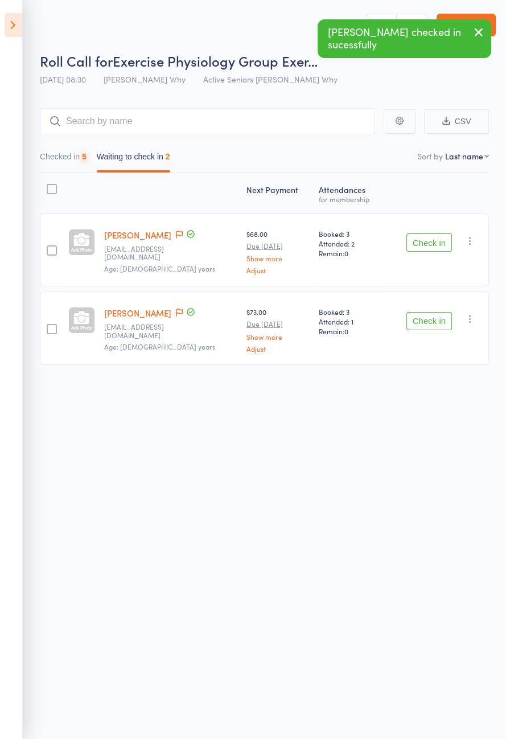
click at [420, 240] on button "Check in" at bounding box center [429, 242] width 46 height 18
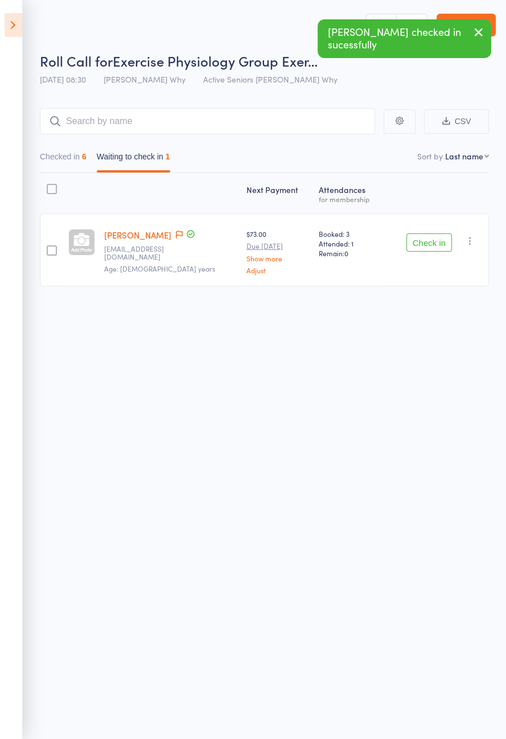
click at [74, 158] on button "Checked in 6" at bounding box center [63, 159] width 47 height 26
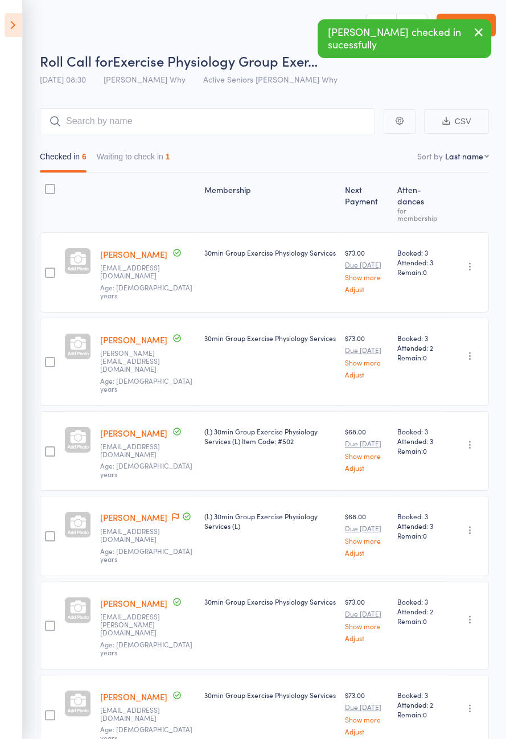
click at [172, 513] on icon at bounding box center [175, 517] width 7 height 8
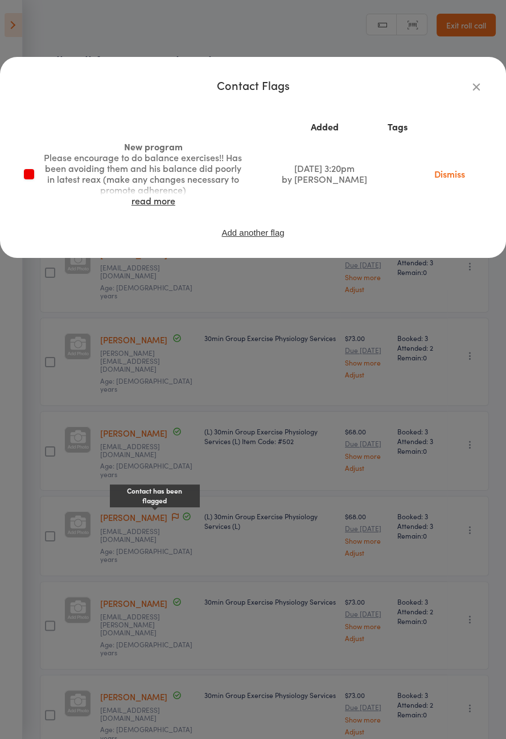
click at [475, 82] on icon "button" at bounding box center [476, 86] width 13 height 13
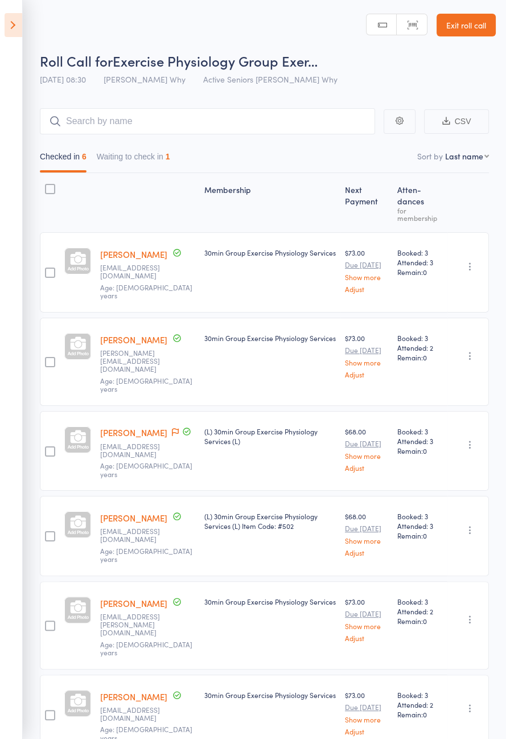
click at [154, 171] on button "Waiting to check in 1" at bounding box center [133, 159] width 73 height 26
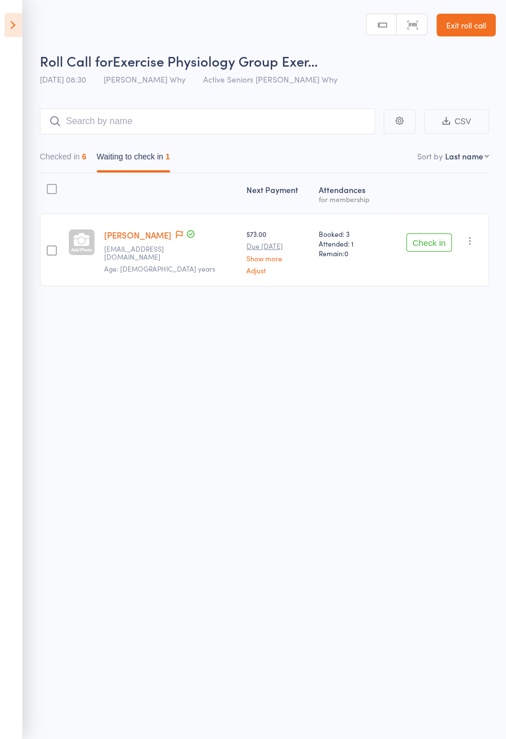
click at [434, 243] on button "Check in" at bounding box center [429, 242] width 46 height 18
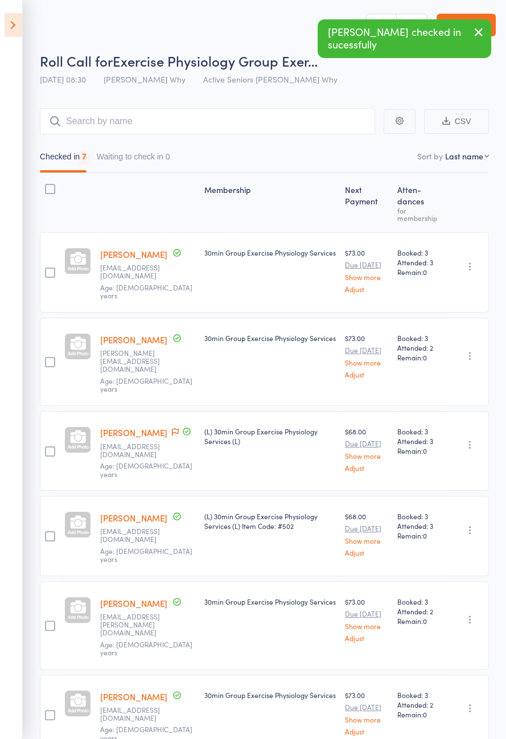
click at [16, 32] on icon at bounding box center [14, 25] width 18 height 24
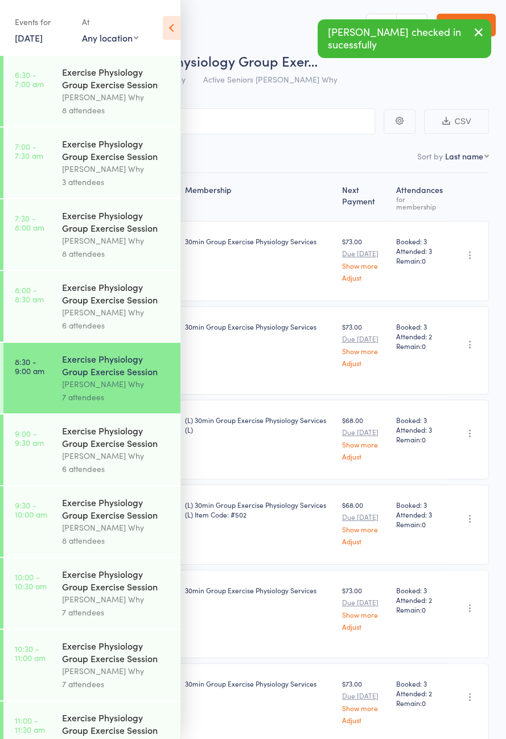
click at [97, 449] on div "Exercise Physiology Group Exercise Session" at bounding box center [116, 436] width 109 height 25
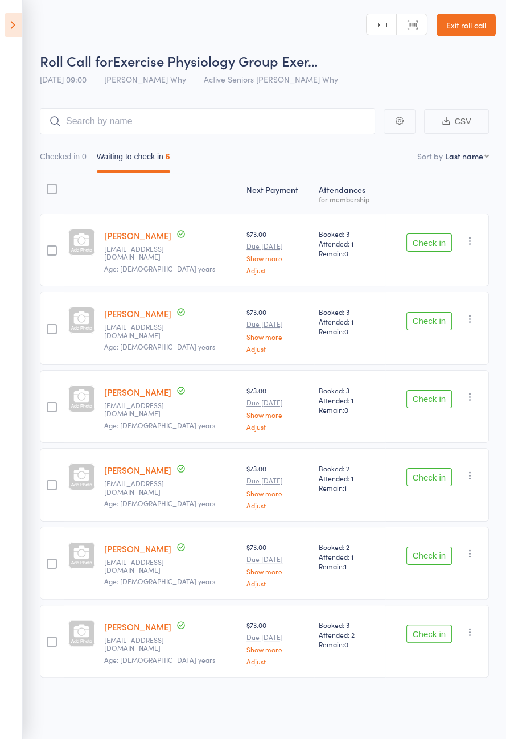
click at [421, 400] on button "Check in" at bounding box center [429, 399] width 46 height 18
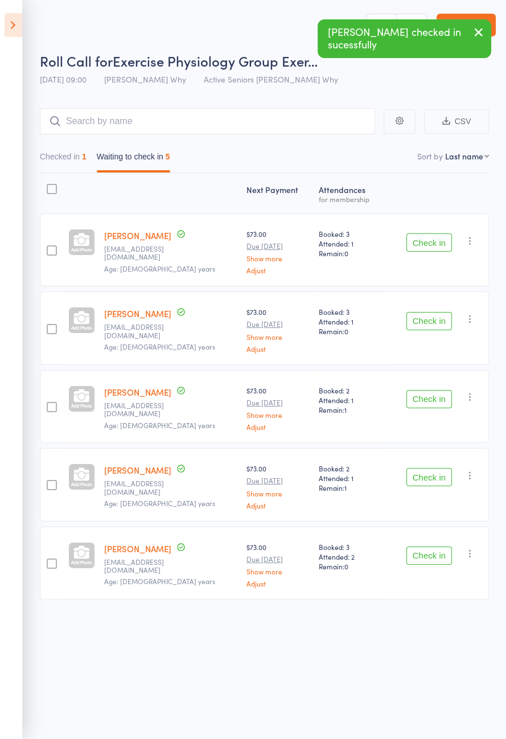
click at [9, 24] on icon at bounding box center [14, 25] width 18 height 24
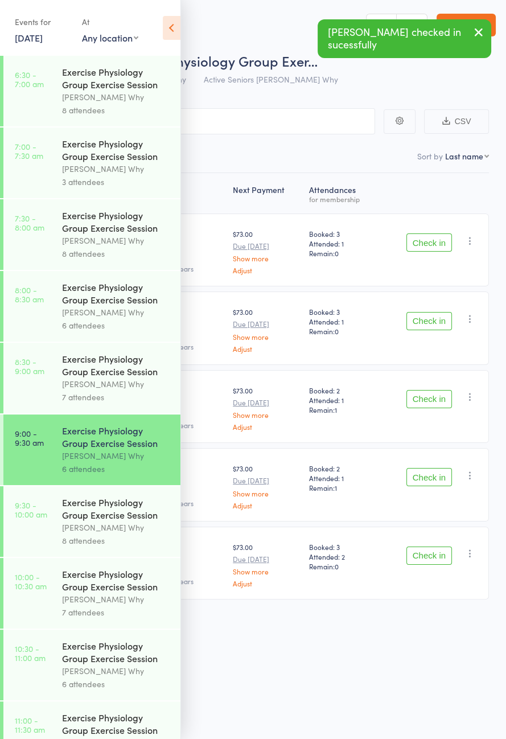
click at [122, 391] on div "[PERSON_NAME] Why" at bounding box center [116, 383] width 109 height 13
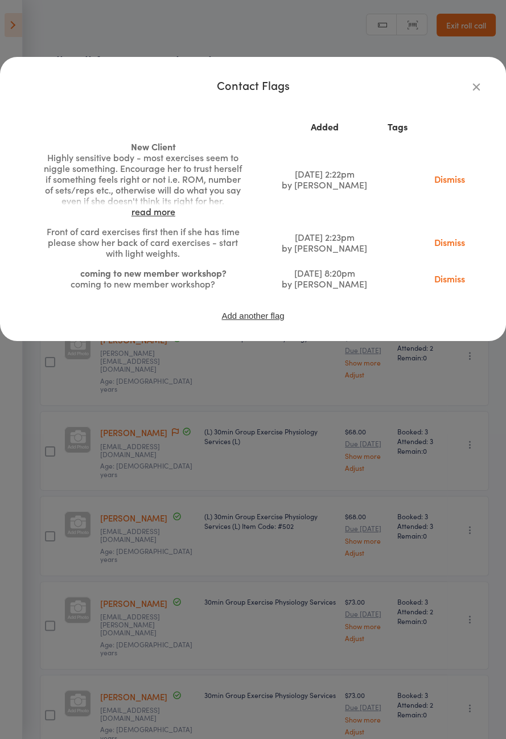
click at [163, 217] on link "read more" at bounding box center [154, 211] width 44 height 13
click at [478, 90] on icon "button" at bounding box center [476, 86] width 13 height 13
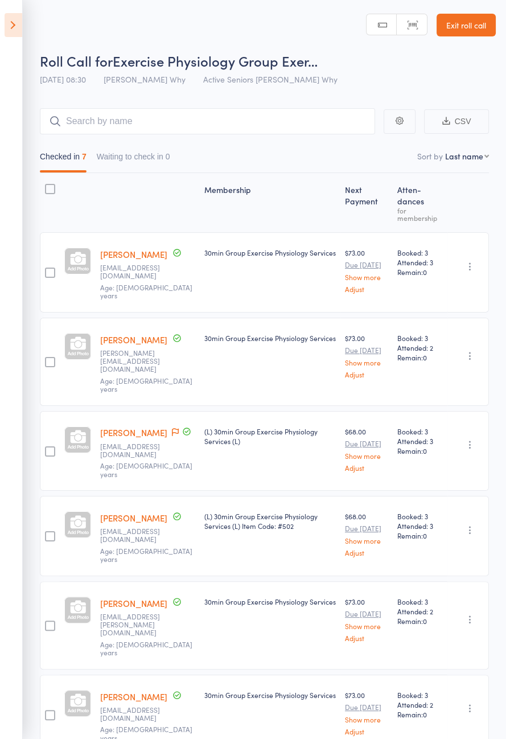
click at [19, 29] on icon at bounding box center [14, 25] width 18 height 24
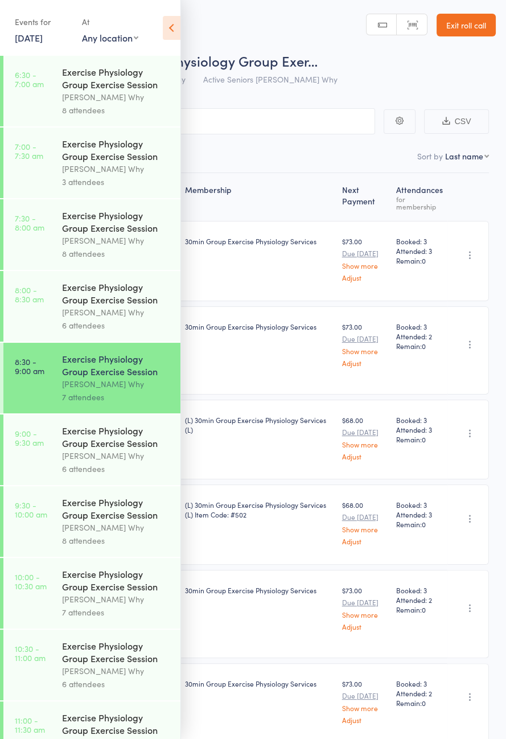
click at [179, 27] on icon at bounding box center [172, 28] width 18 height 24
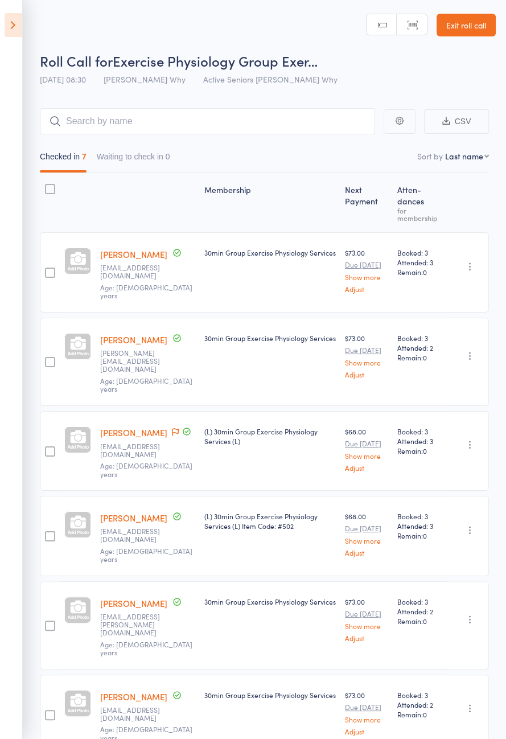
click at [17, 26] on icon at bounding box center [14, 25] width 18 height 24
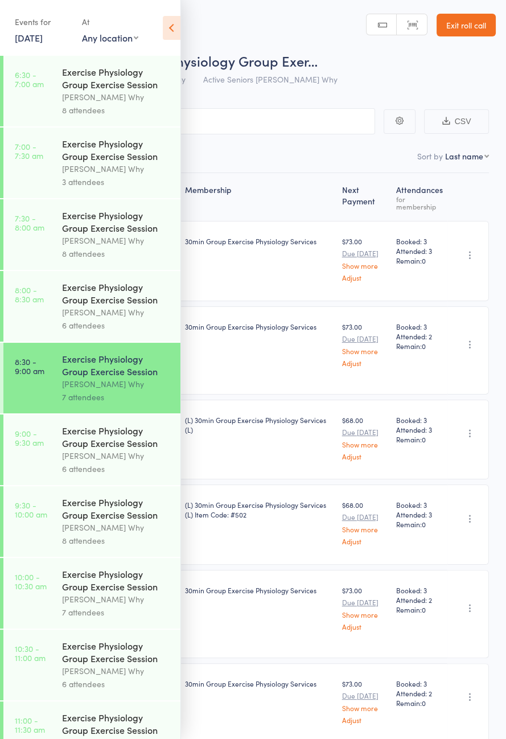
click at [100, 449] on div "Exercise Physiology Group Exercise Session" at bounding box center [116, 436] width 109 height 25
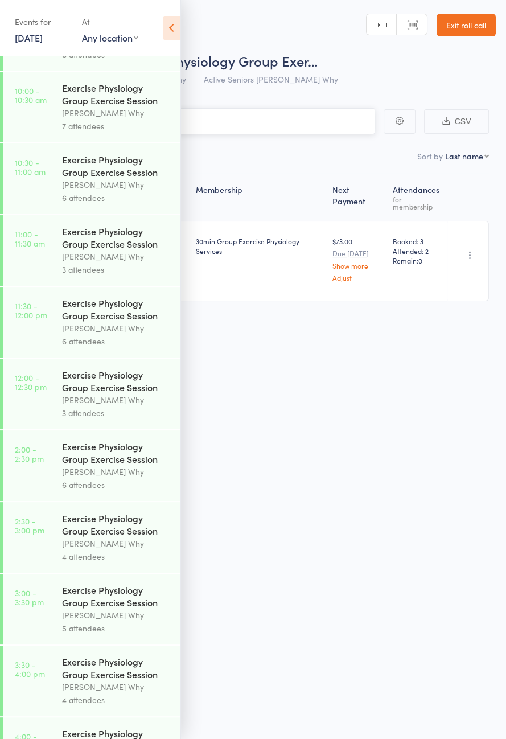
scroll to position [520, 0]
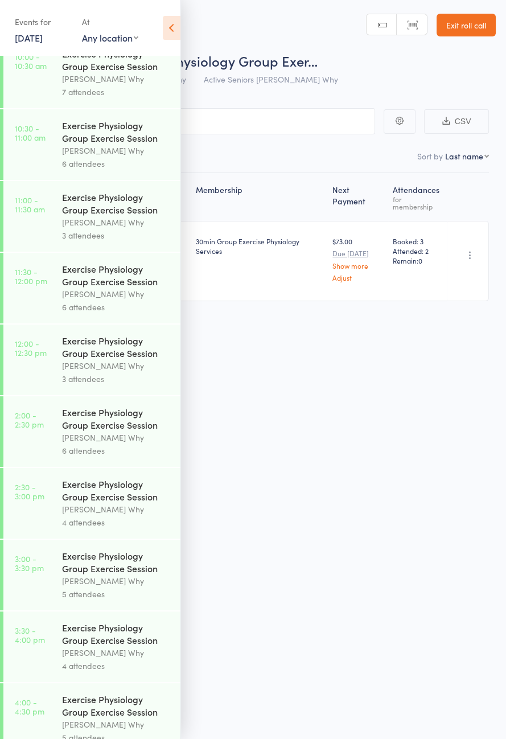
click at [179, 28] on icon at bounding box center [172, 28] width 18 height 24
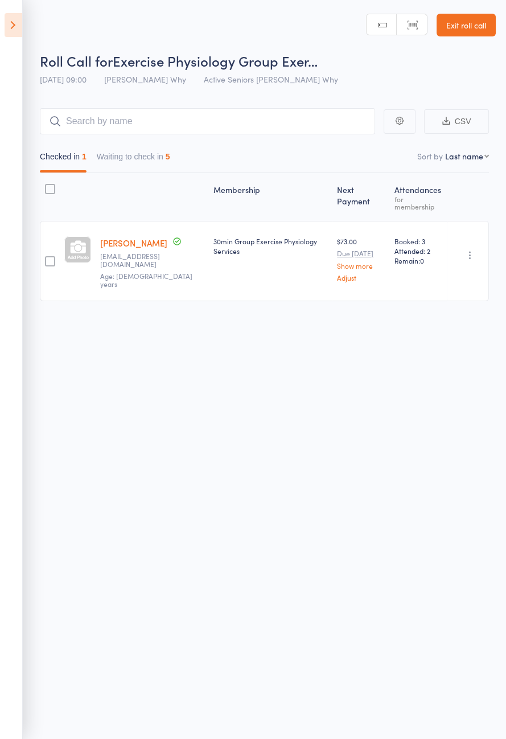
click at [158, 169] on button "Waiting to check in 5" at bounding box center [133, 159] width 73 height 26
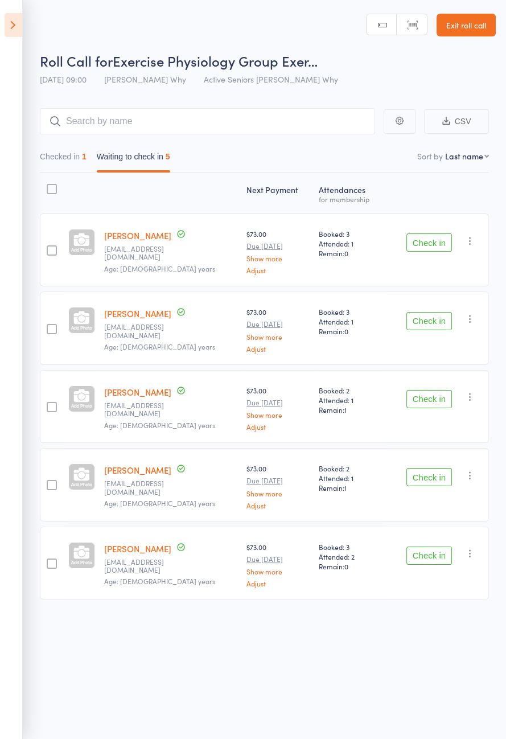
click at [422, 246] on button "Check in" at bounding box center [429, 242] width 46 height 18
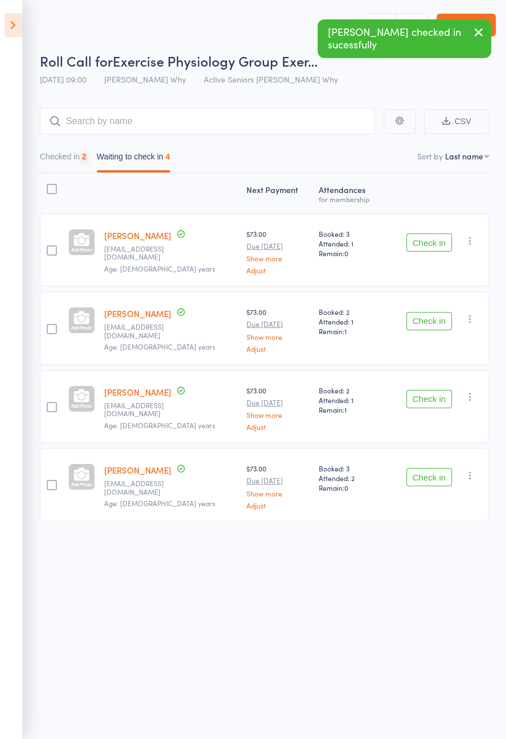
click at [428, 246] on button "Check in" at bounding box center [429, 242] width 46 height 18
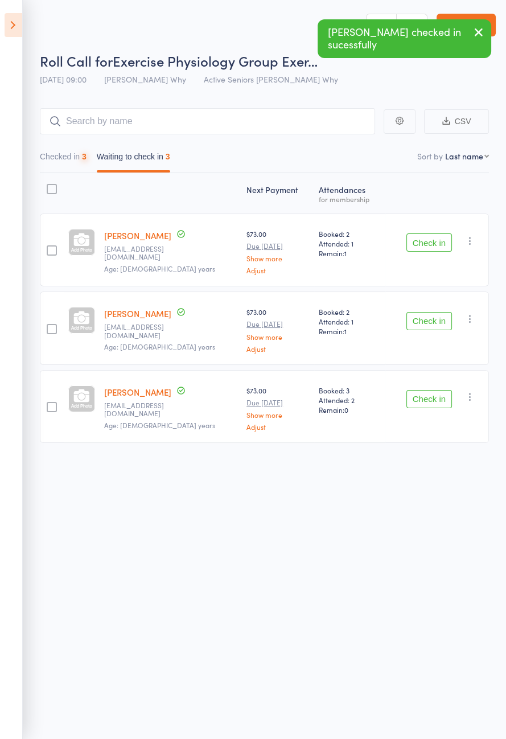
click at [434, 245] on button "Check in" at bounding box center [429, 242] width 46 height 18
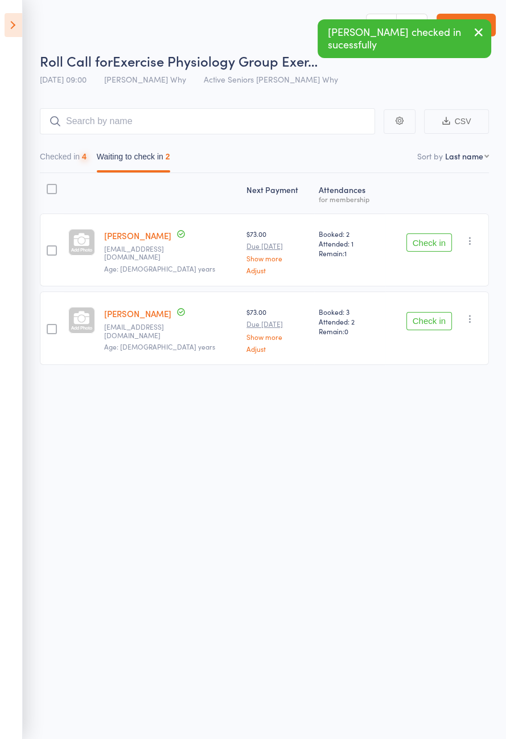
click at [436, 244] on button "Check in" at bounding box center [429, 242] width 46 height 18
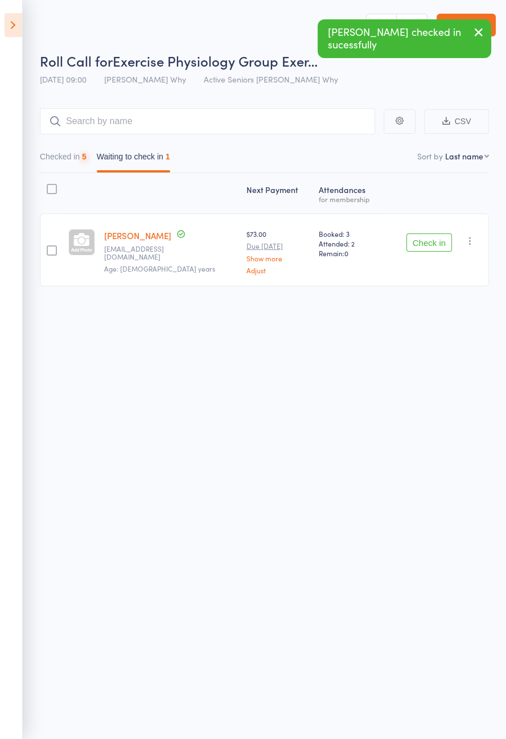
click at [434, 242] on button "Check in" at bounding box center [429, 242] width 46 height 18
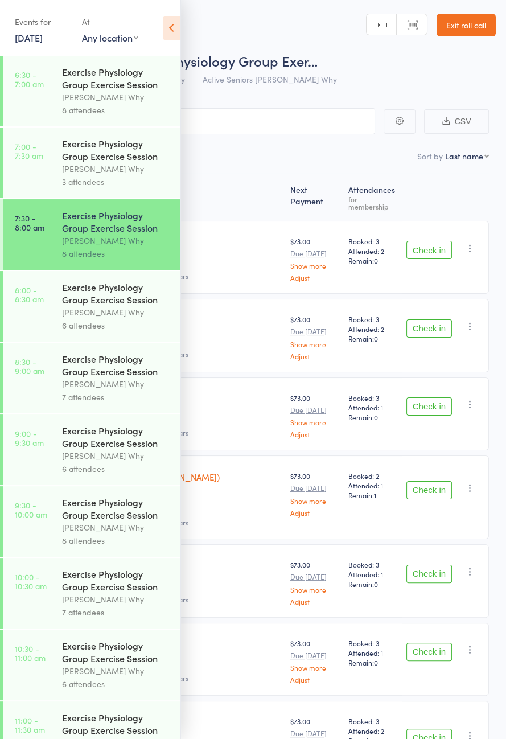
click at [105, 319] on div "[PERSON_NAME] Why" at bounding box center [116, 312] width 109 height 13
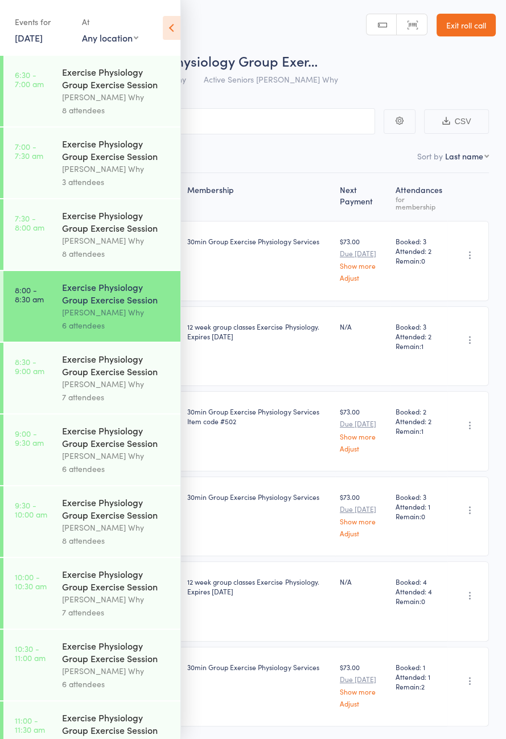
click at [120, 244] on div "[PERSON_NAME] Why" at bounding box center [116, 240] width 109 height 13
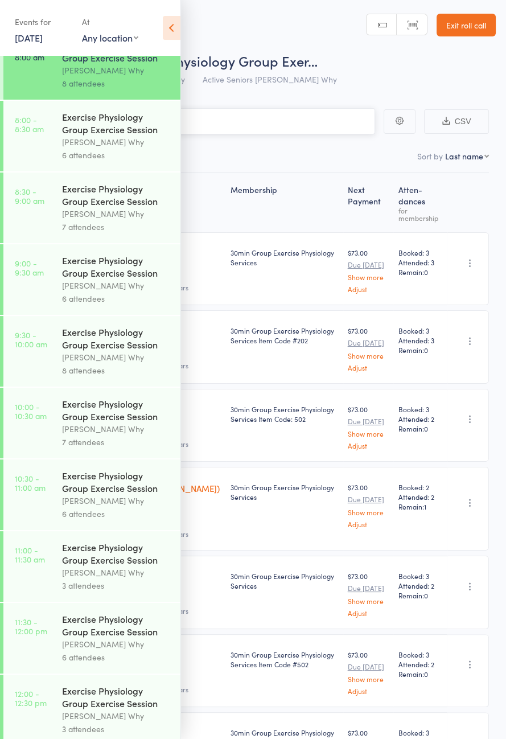
scroll to position [171, 0]
click at [114, 376] on div "8 attendees" at bounding box center [116, 369] width 109 height 13
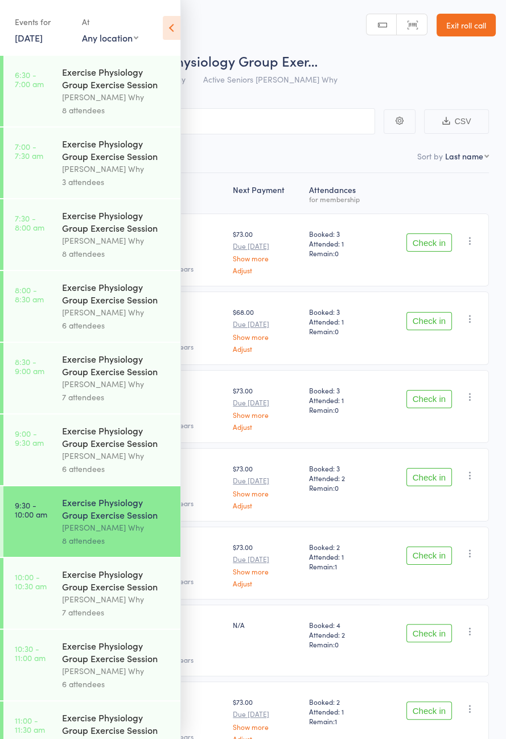
click at [172, 31] on icon at bounding box center [172, 28] width 18 height 24
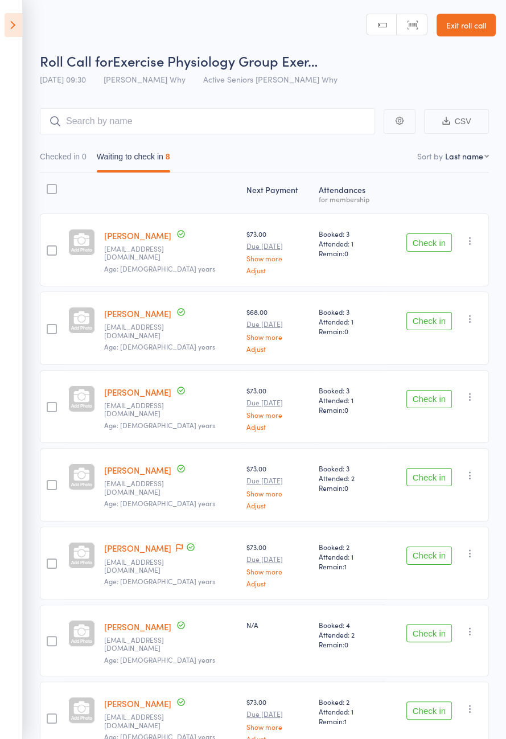
click at [438, 240] on button "Check in" at bounding box center [429, 242] width 46 height 18
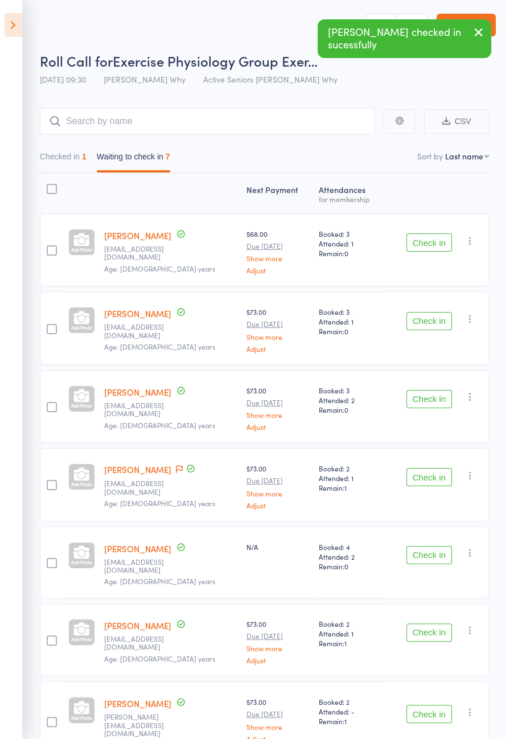
click at [428, 243] on button "Check in" at bounding box center [429, 242] width 46 height 18
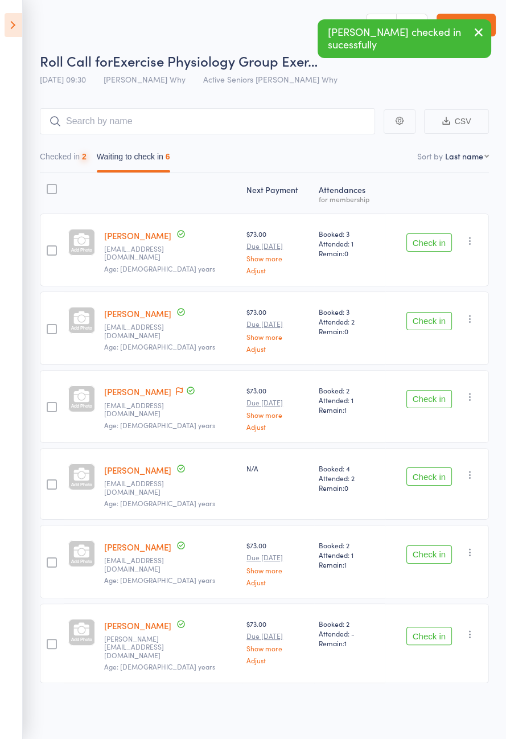
click at [439, 237] on button "Check in" at bounding box center [429, 242] width 46 height 18
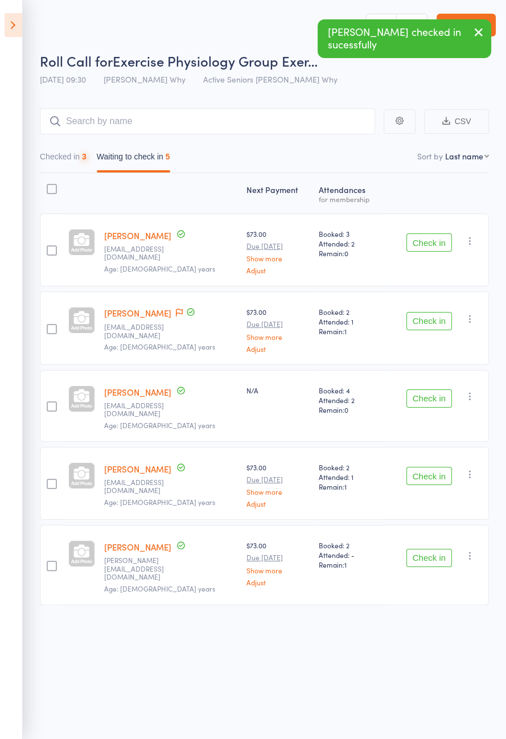
click at [439, 245] on button "Check in" at bounding box center [429, 242] width 46 height 18
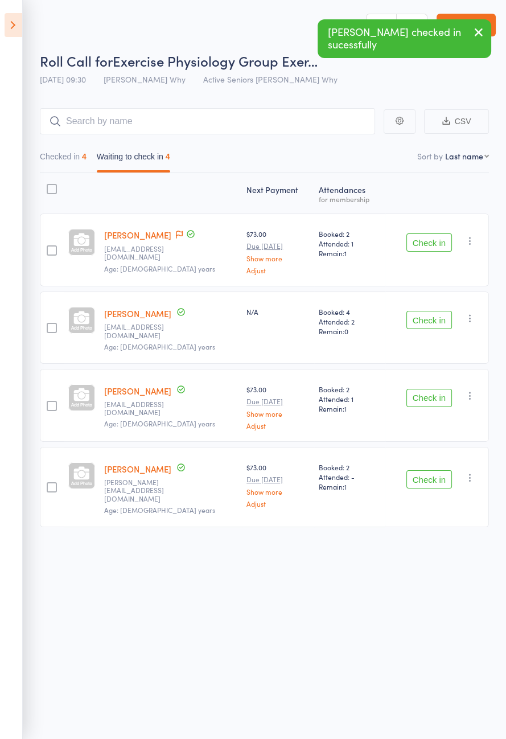
click at [439, 240] on button "Check in" at bounding box center [429, 242] width 46 height 18
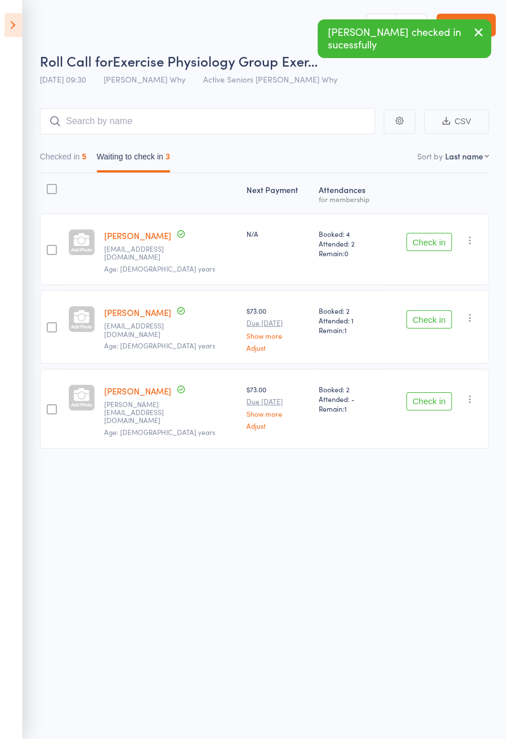
click at [439, 393] on button "Check in" at bounding box center [429, 401] width 46 height 18
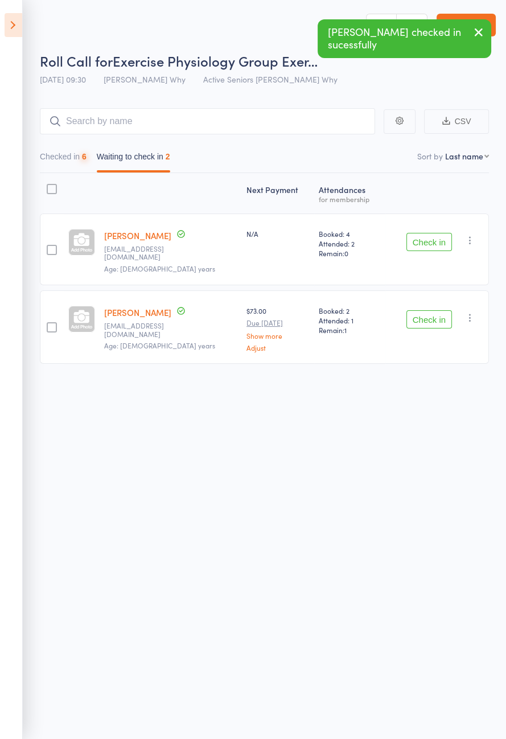
click at [439, 314] on button "Check in" at bounding box center [429, 319] width 46 height 18
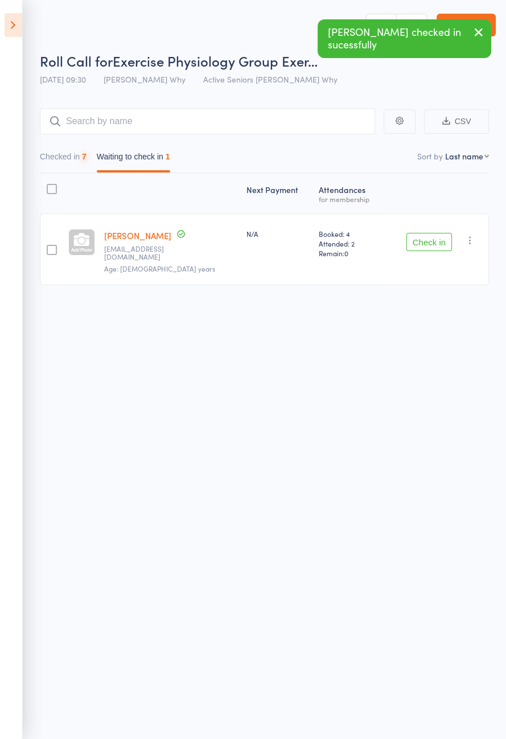
click at [66, 161] on button "Checked in 7" at bounding box center [63, 159] width 47 height 26
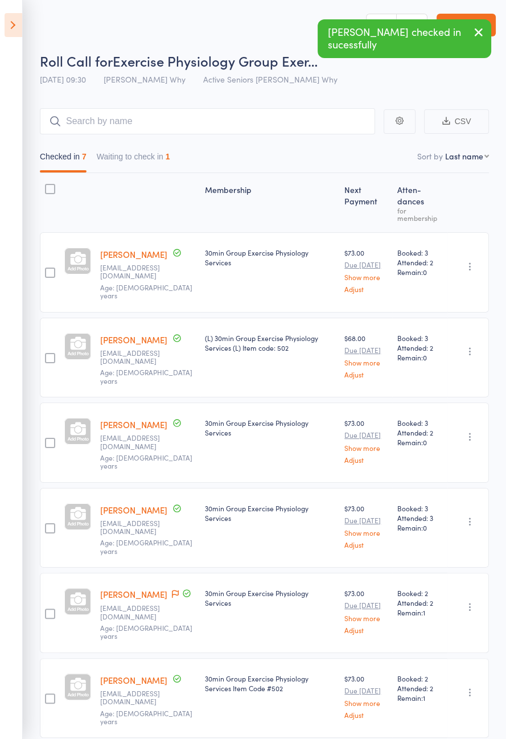
scroll to position [13, 0]
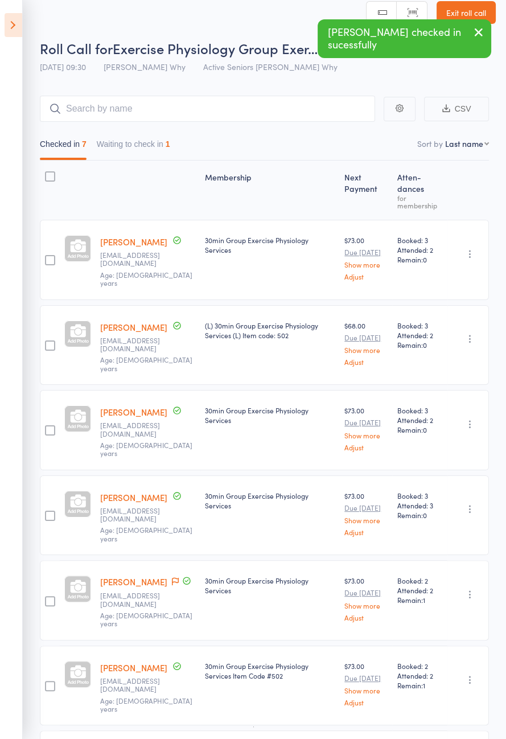
click at [146, 142] on button "Waiting to check in 1" at bounding box center [133, 147] width 73 height 26
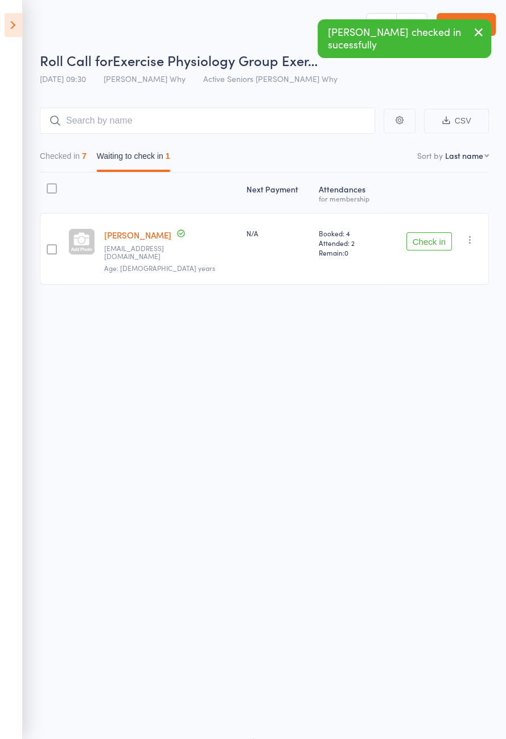
scroll to position [0, 0]
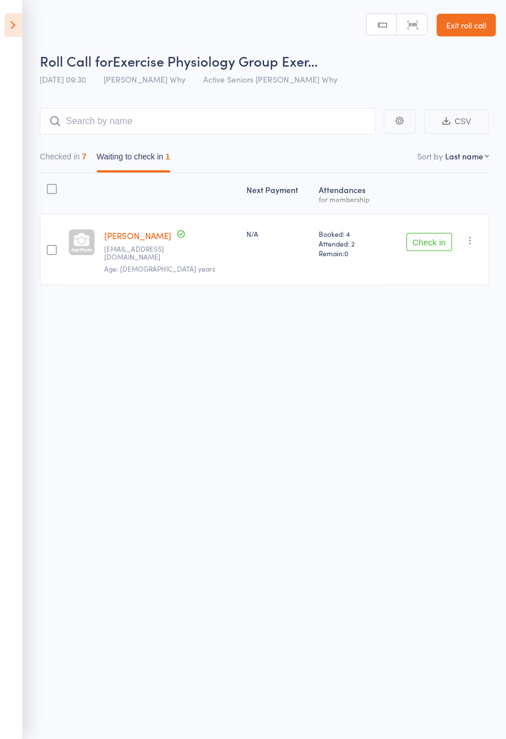
click at [77, 157] on button "Checked in 7" at bounding box center [63, 159] width 47 height 26
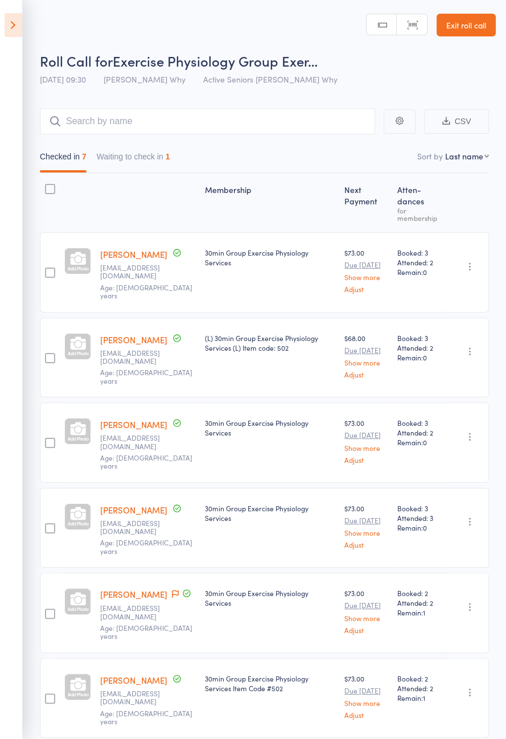
click at [166, 170] on button "Waiting to check in 1" at bounding box center [133, 159] width 73 height 26
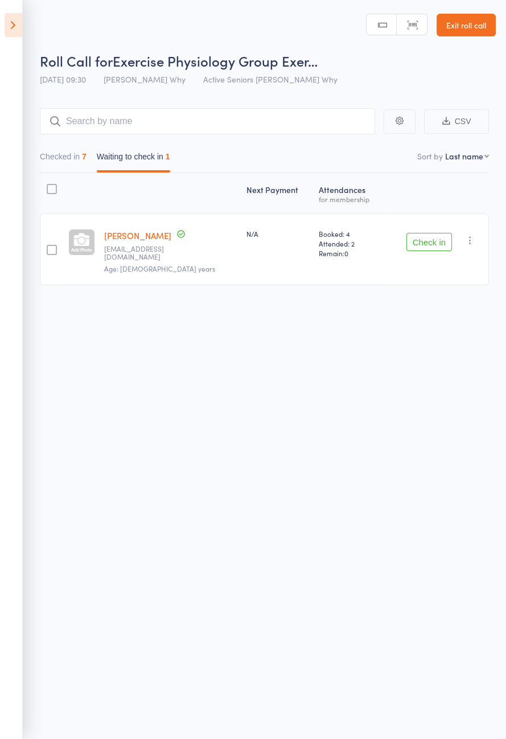
click at [31, 27] on header "Roll Call for Exercise Physiology Group Exer… 14 Aug 09:30 Dee Why Active Senio…" at bounding box center [253, 45] width 506 height 91
click at [11, 30] on icon at bounding box center [14, 25] width 18 height 24
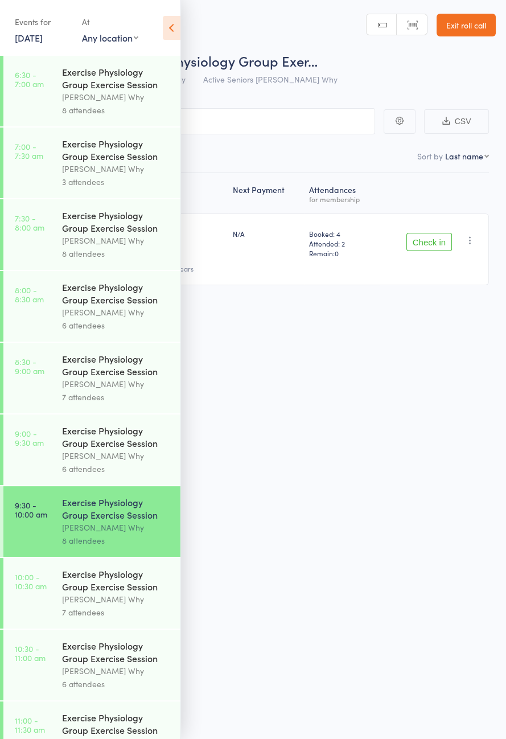
click at [122, 590] on div "Exercise Physiology Group Exercise Session" at bounding box center [116, 580] width 109 height 25
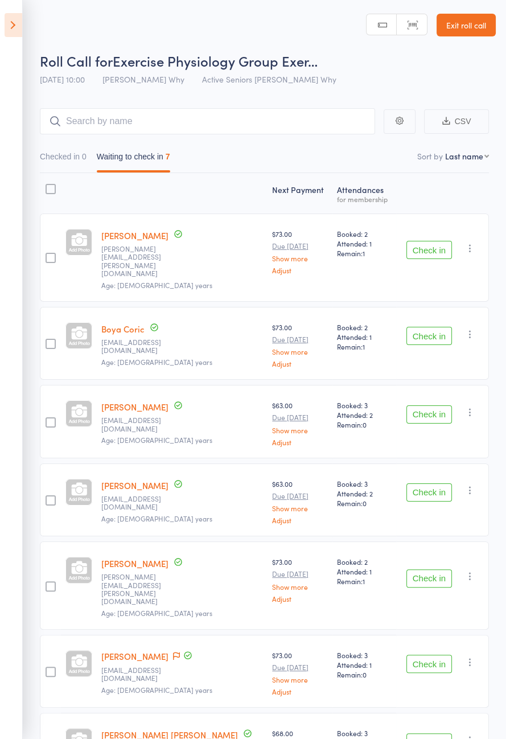
click at [13, 34] on icon at bounding box center [14, 25] width 18 height 24
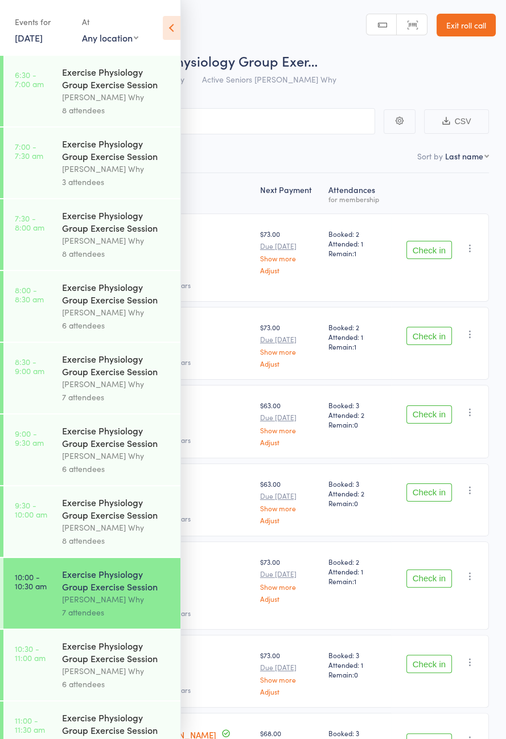
click at [108, 534] on div "[PERSON_NAME] Why" at bounding box center [116, 527] width 109 height 13
click at [174, 33] on icon at bounding box center [172, 28] width 18 height 24
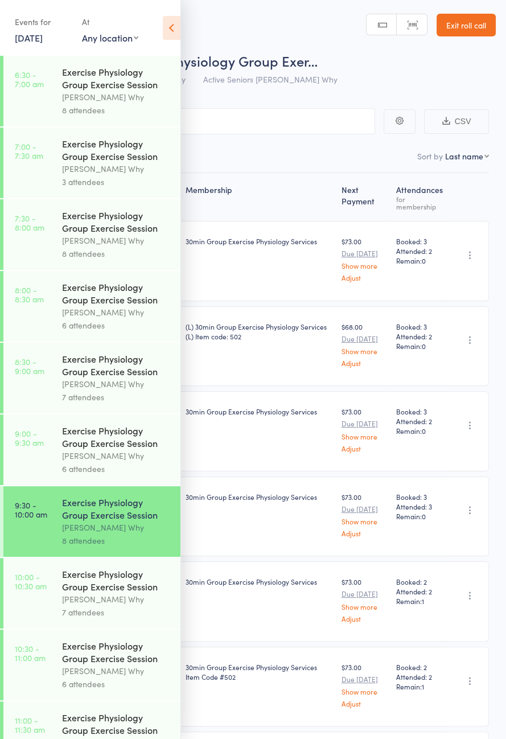
click at [167, 30] on icon at bounding box center [172, 28] width 18 height 24
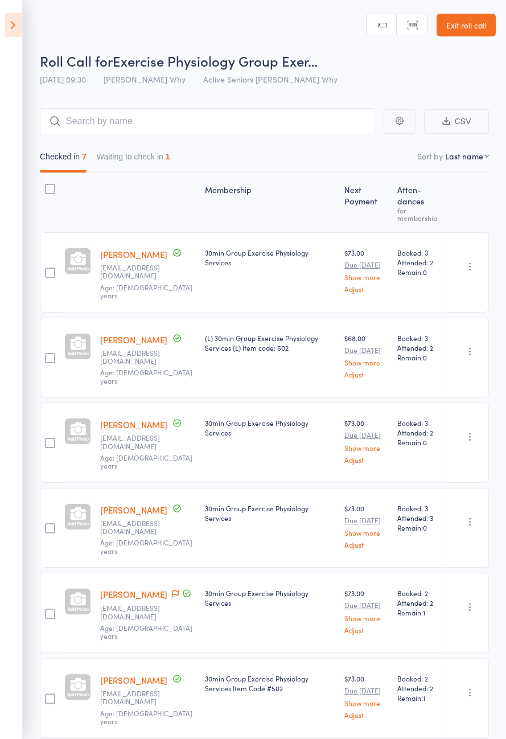
click at [153, 157] on button "Waiting to check in 1" at bounding box center [133, 159] width 73 height 26
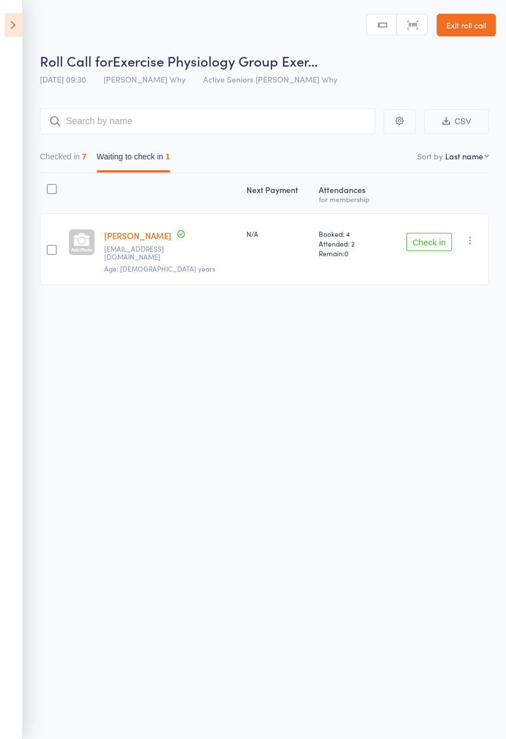
click at [433, 241] on button "Check in" at bounding box center [429, 242] width 46 height 18
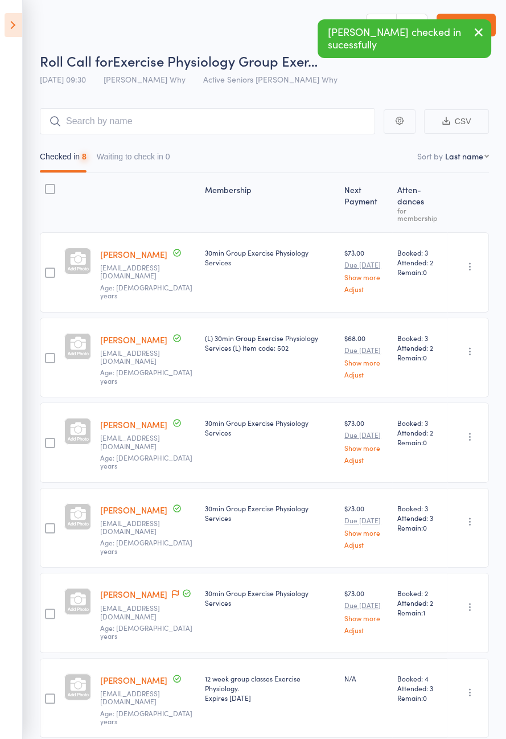
click at [21, 32] on icon at bounding box center [14, 25] width 18 height 24
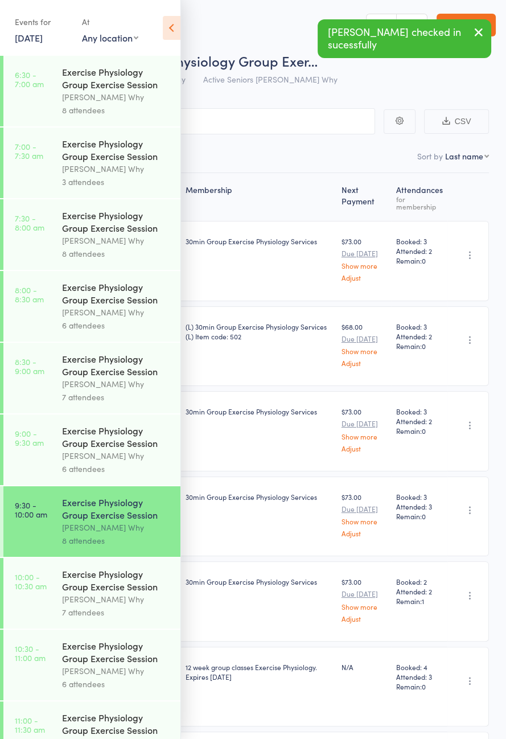
click at [105, 593] on div "Exercise Physiology Group Exercise Session" at bounding box center [116, 580] width 109 height 25
click at [174, 31] on icon at bounding box center [172, 28] width 18 height 24
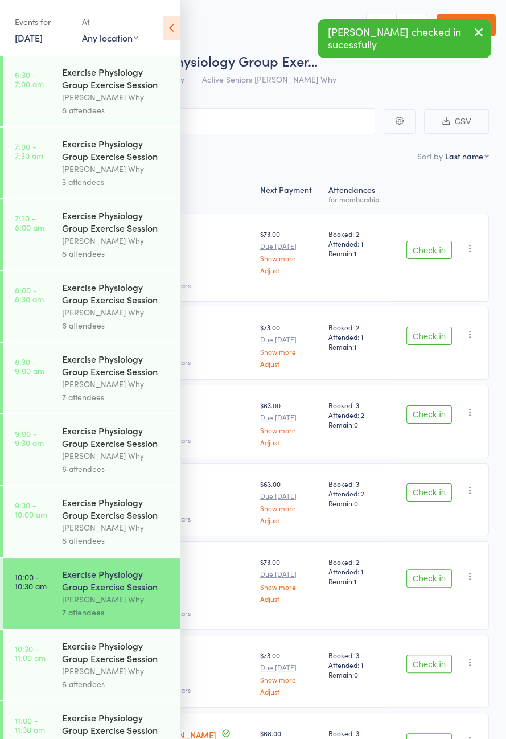
click at [178, 38] on icon at bounding box center [172, 28] width 18 height 24
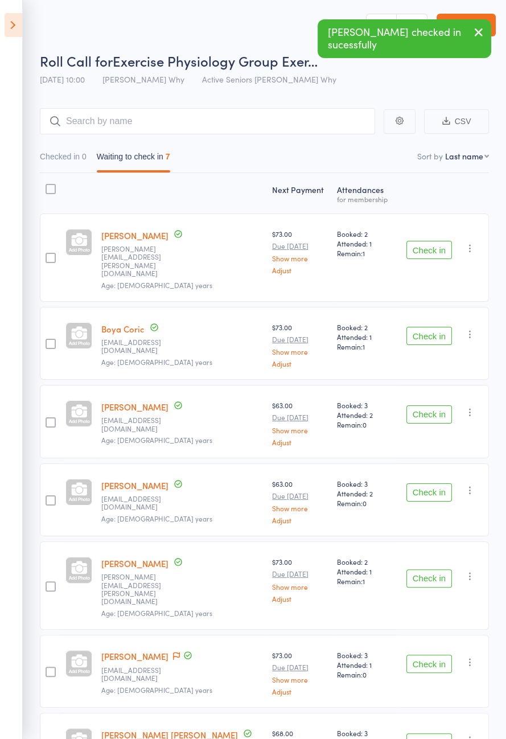
scroll to position [2, 0]
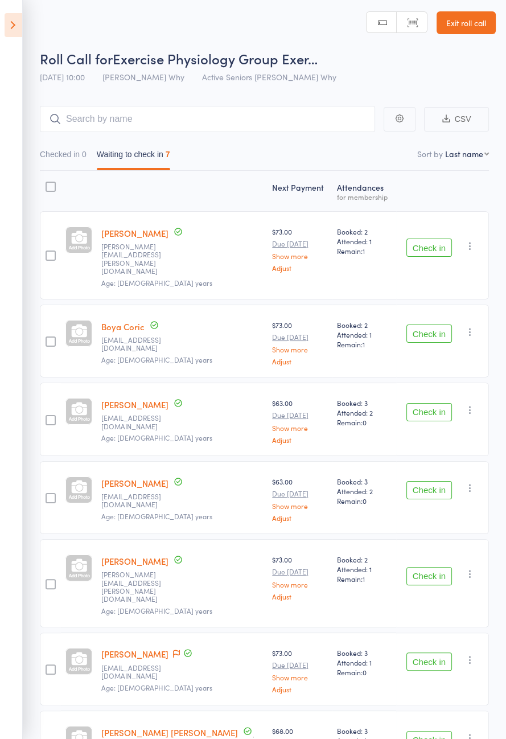
click at [434, 567] on button "Check in" at bounding box center [429, 576] width 46 height 18
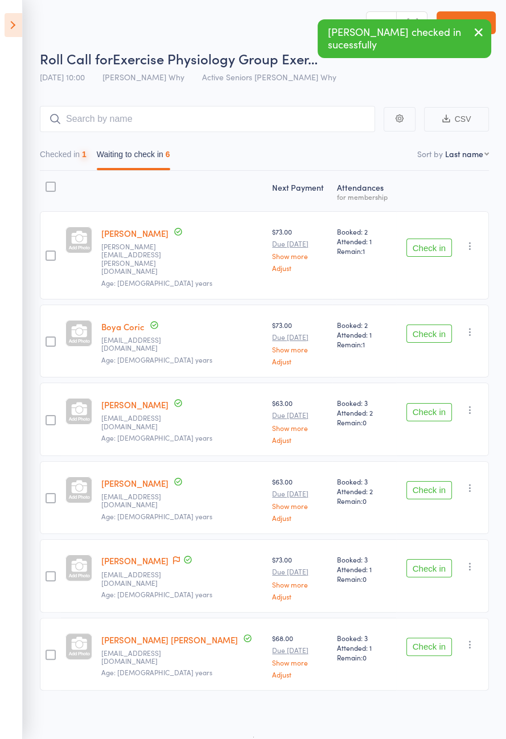
scroll to position [0, 0]
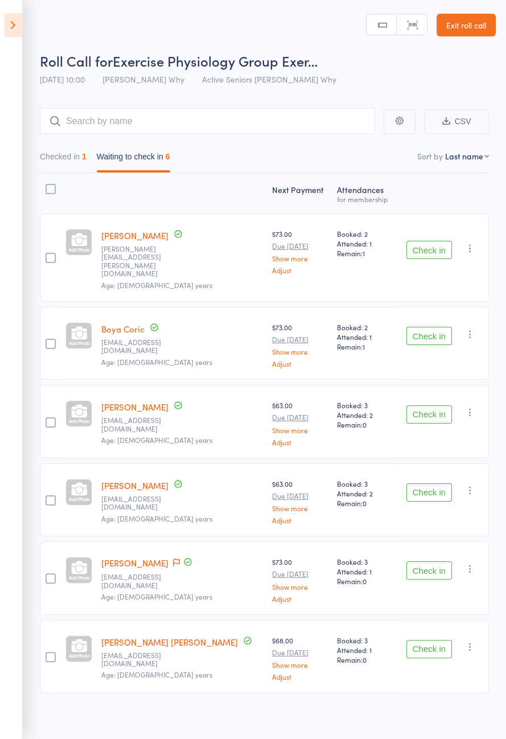
click at [475, 28] on link "Exit roll call" at bounding box center [466, 25] width 59 height 23
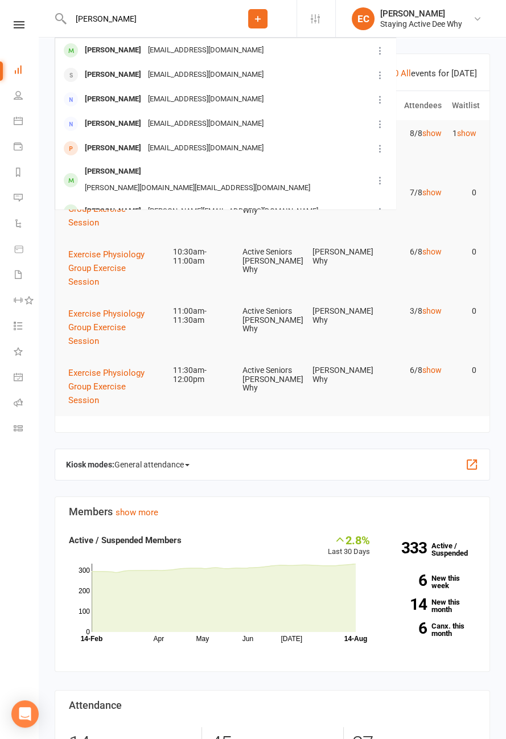
type input "[PERSON_NAME]"
click at [120, 51] on div "[PERSON_NAME]" at bounding box center [112, 50] width 63 height 17
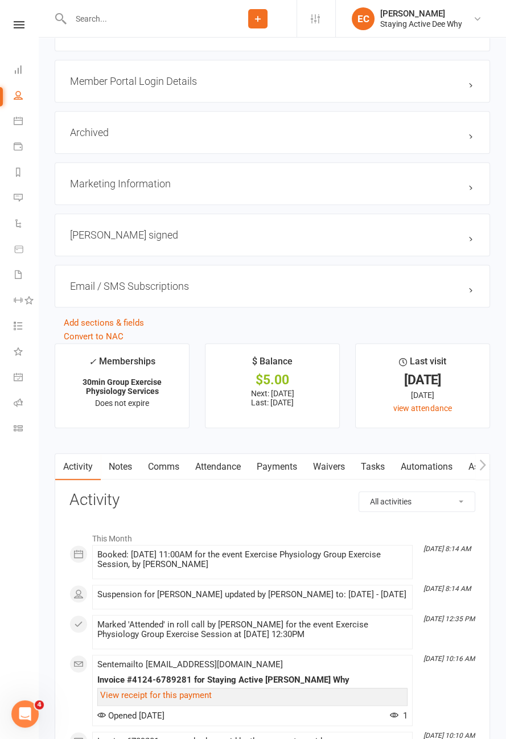
scroll to position [1180, 0]
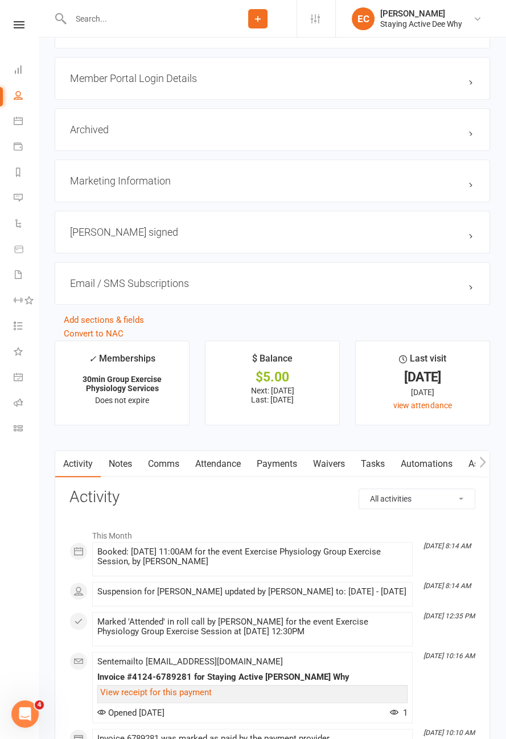
click at [218, 458] on link "Attendance" at bounding box center [217, 464] width 61 height 26
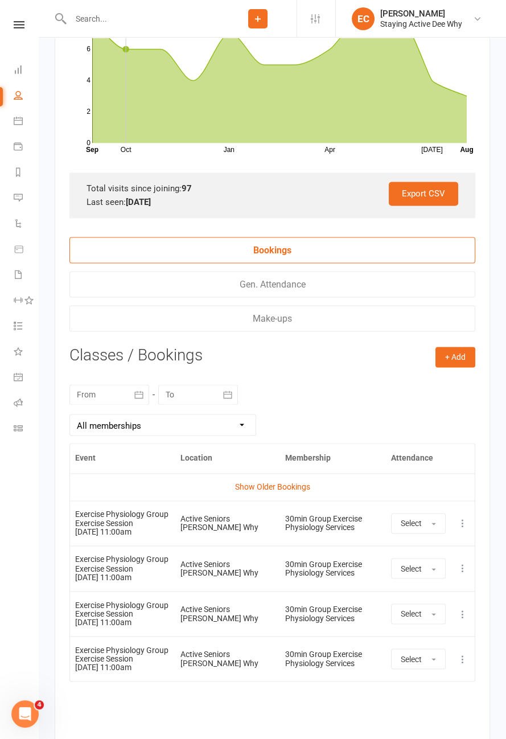
scroll to position [1720, 0]
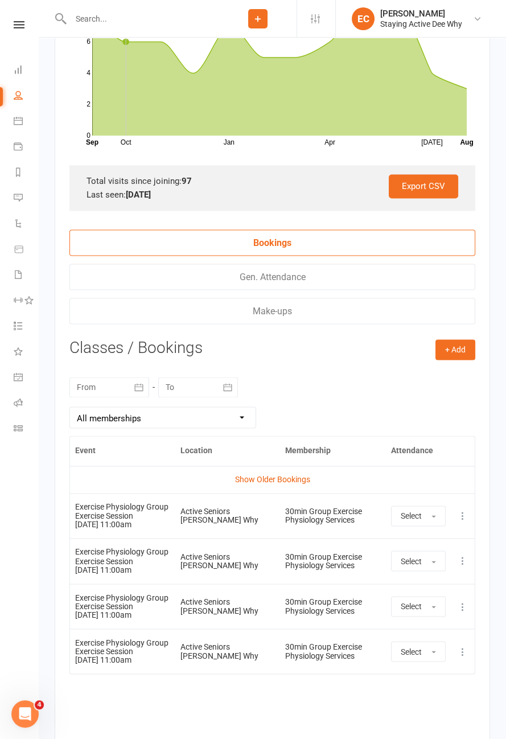
click at [461, 511] on icon at bounding box center [462, 515] width 11 height 11
click at [426, 578] on link "Remove booking" at bounding box center [412, 583] width 113 height 23
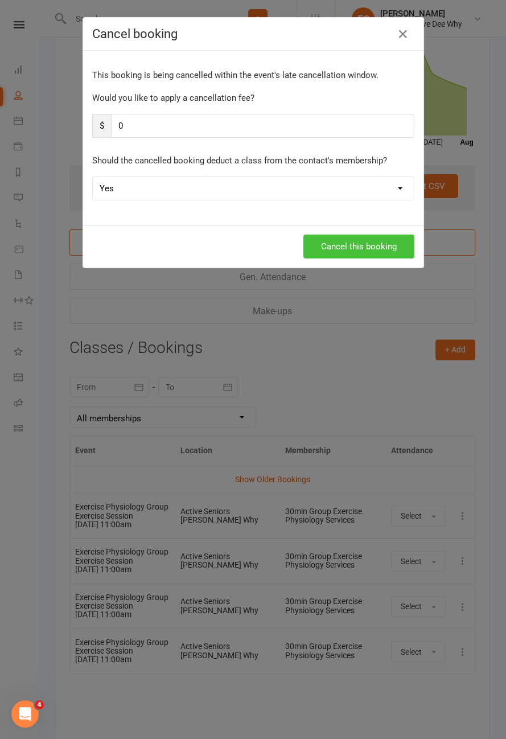
click at [369, 244] on button "Cancel this booking" at bounding box center [358, 247] width 111 height 24
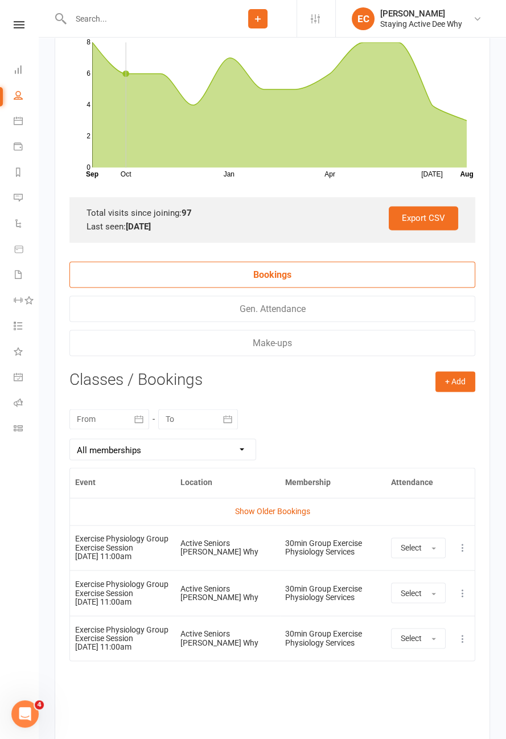
scroll to position [1705, 0]
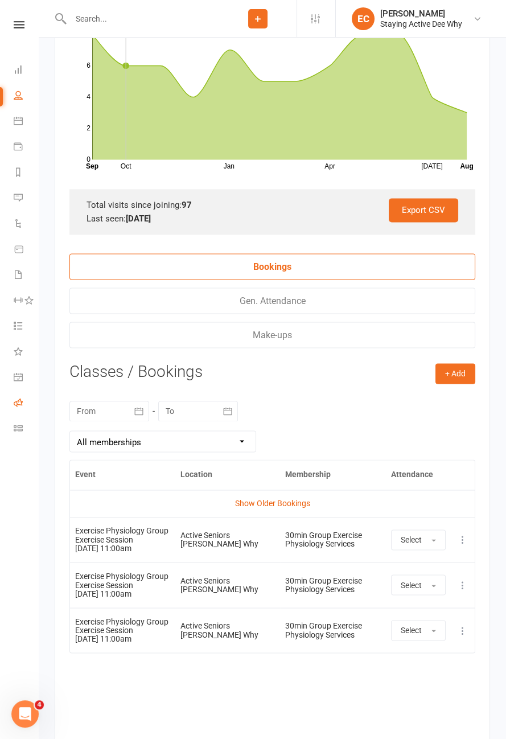
click at [16, 405] on icon at bounding box center [18, 402] width 9 height 9
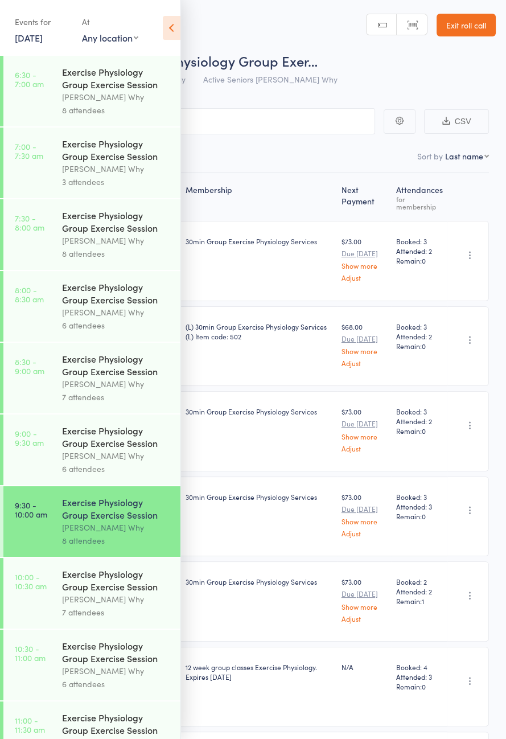
click at [90, 593] on div "Exercise Physiology Group Exercise Session" at bounding box center [116, 580] width 109 height 25
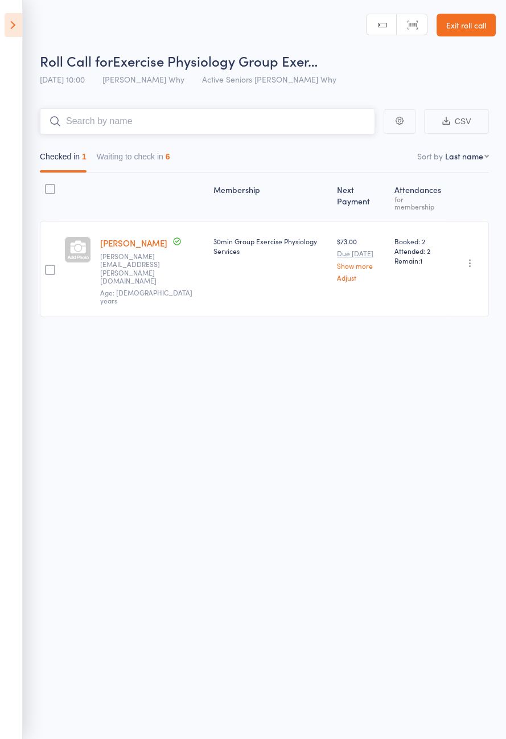
click at [155, 161] on button "Waiting to check in 6" at bounding box center [133, 159] width 73 height 26
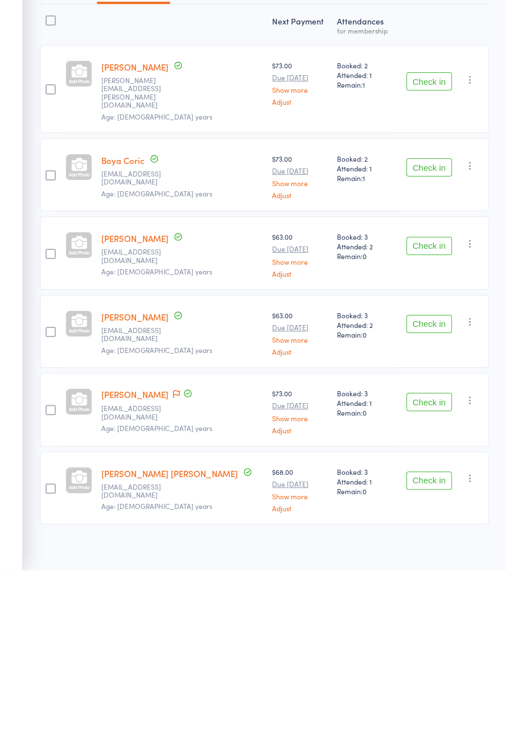
click at [422, 640] on button "Check in" at bounding box center [429, 649] width 46 height 18
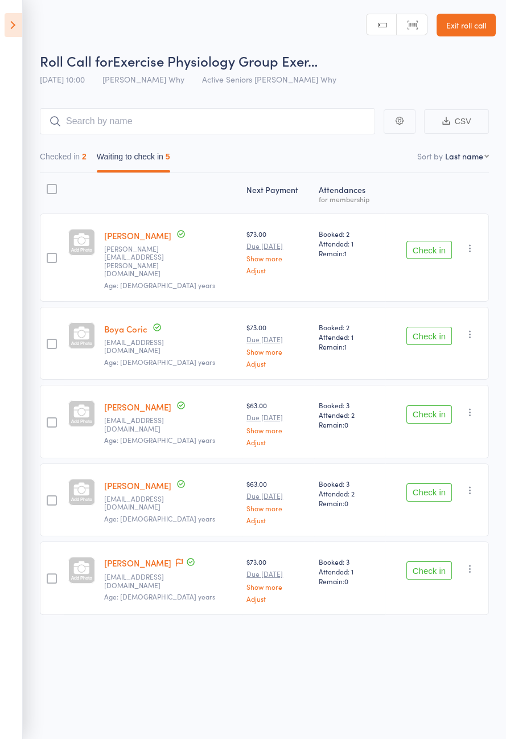
click at [430, 245] on button "Check in" at bounding box center [429, 250] width 46 height 18
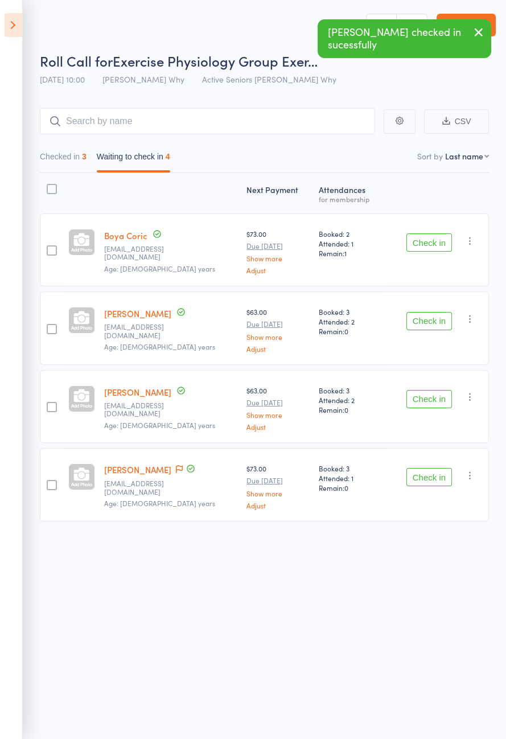
click at [441, 477] on button "Check in" at bounding box center [429, 477] width 46 height 18
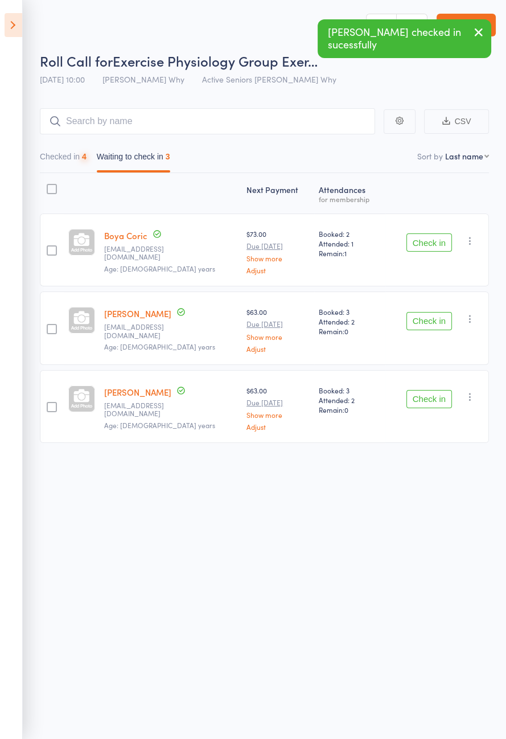
click at [445, 404] on button "Check in" at bounding box center [429, 399] width 46 height 18
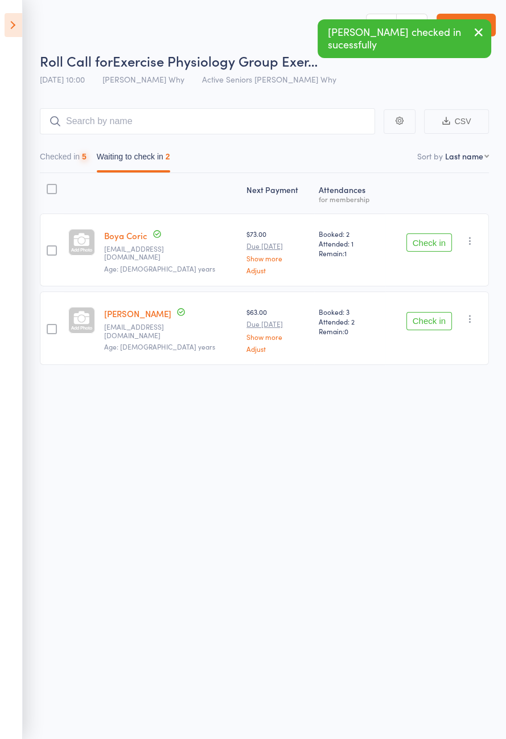
click at [440, 322] on button "Check in" at bounding box center [429, 321] width 46 height 18
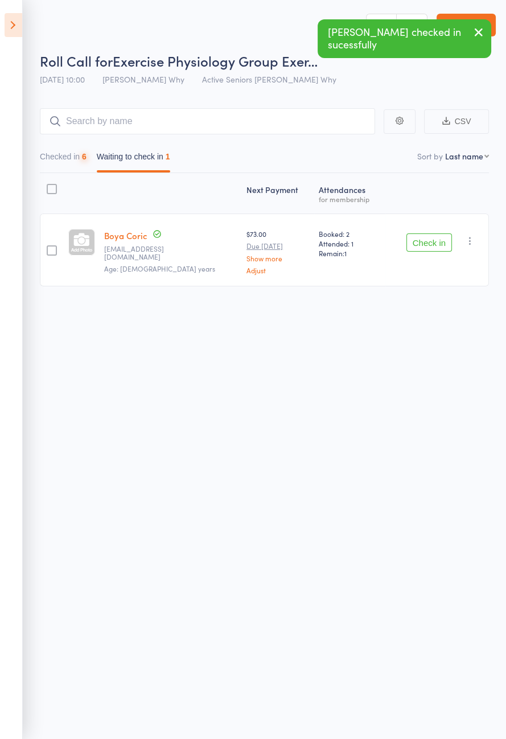
click at [440, 244] on button "Check in" at bounding box center [429, 242] width 46 height 18
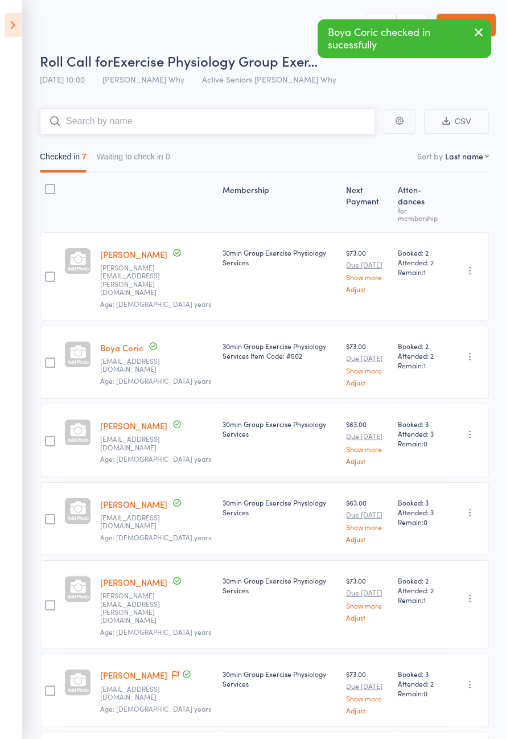
click at [162, 122] on input "search" at bounding box center [207, 121] width 335 height 26
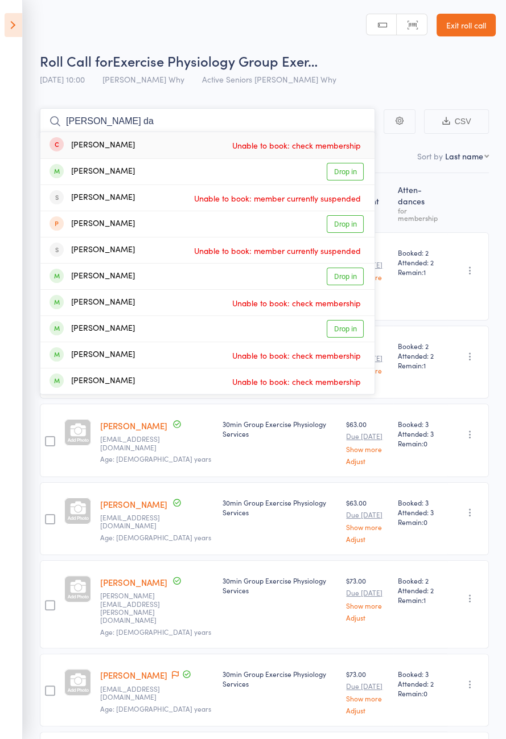
type input "Helen da"
click at [345, 274] on link "Drop in" at bounding box center [345, 277] width 37 height 18
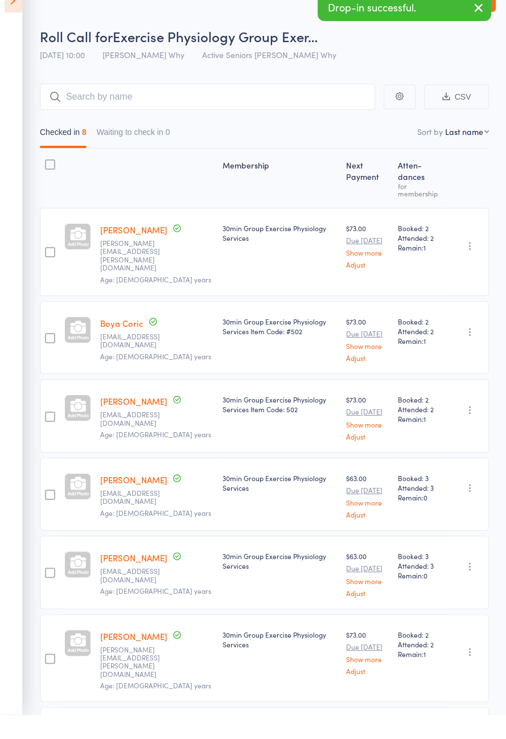
click at [135, 420] on link "[PERSON_NAME]" at bounding box center [133, 426] width 67 height 12
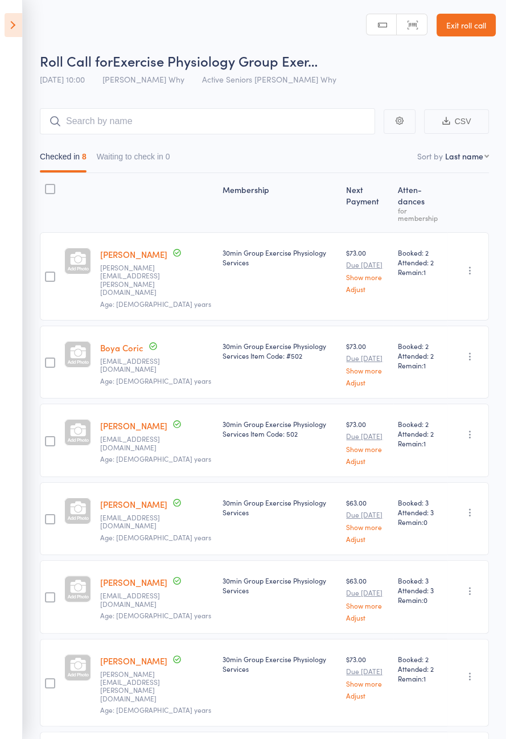
click at [13, 22] on icon at bounding box center [14, 25] width 18 height 24
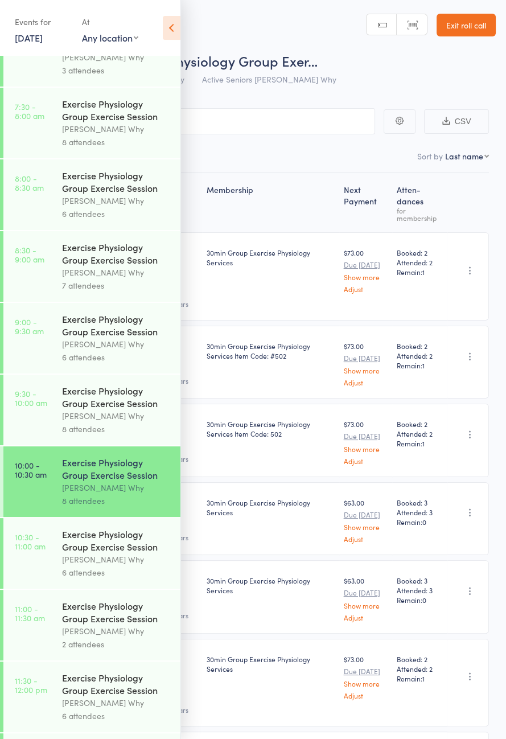
scroll to position [135, 0]
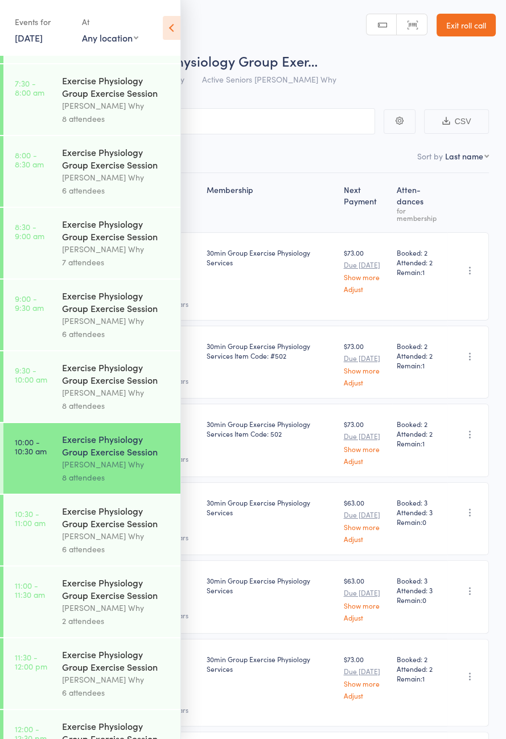
click at [105, 543] on div "[PERSON_NAME] Why" at bounding box center [116, 535] width 109 height 13
click at [179, 34] on icon at bounding box center [172, 28] width 18 height 24
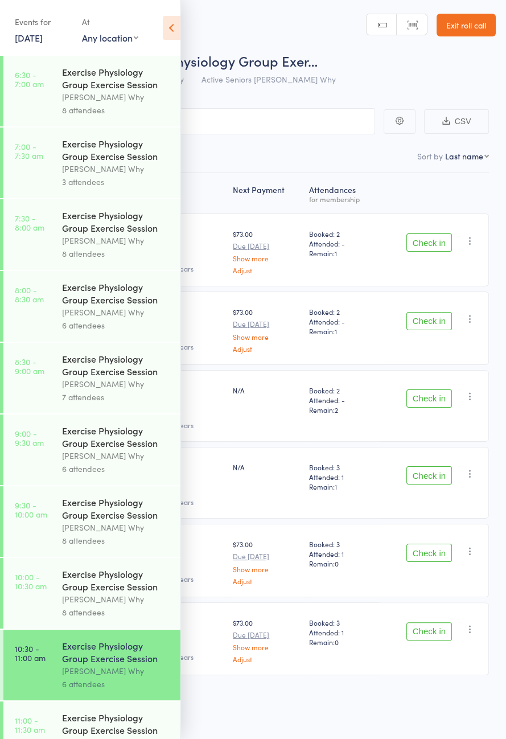
click at [168, 39] on icon at bounding box center [172, 28] width 18 height 24
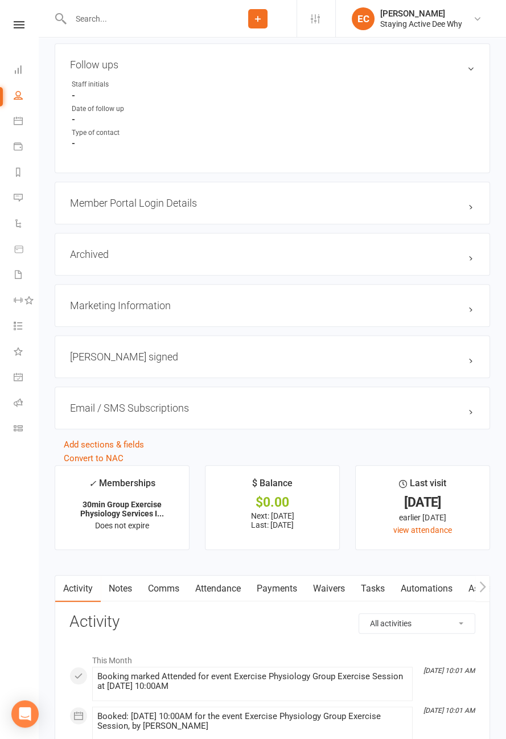
scroll to position [1015, 0]
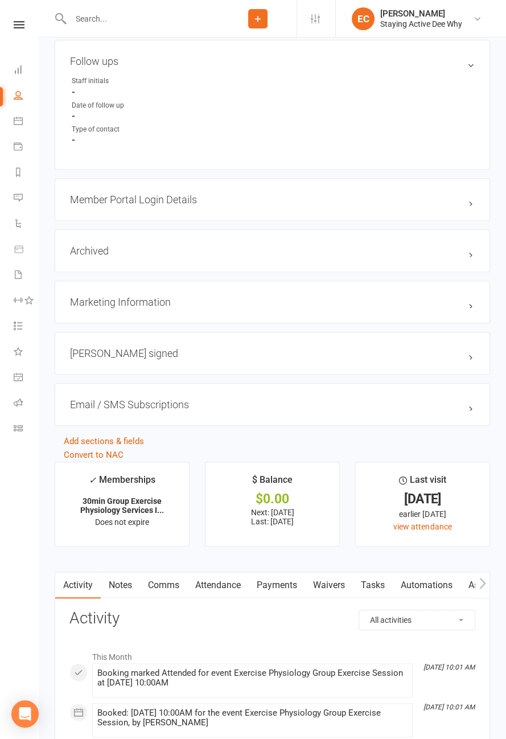
click at [231, 578] on link "Attendance" at bounding box center [217, 585] width 61 height 26
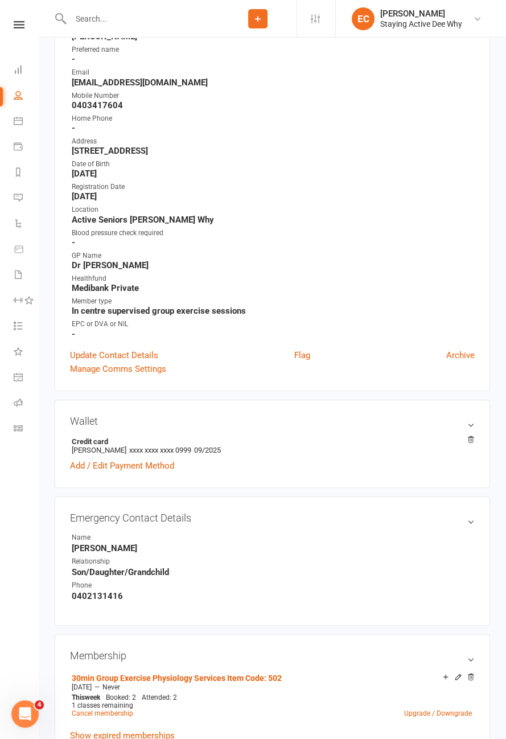
scroll to position [136, 0]
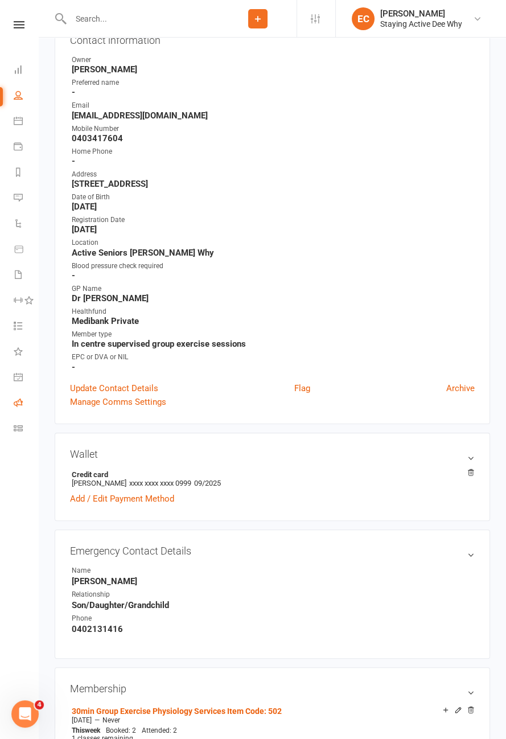
click at [19, 403] on icon at bounding box center [18, 402] width 9 height 9
